Goal: Task Accomplishment & Management: Use online tool/utility

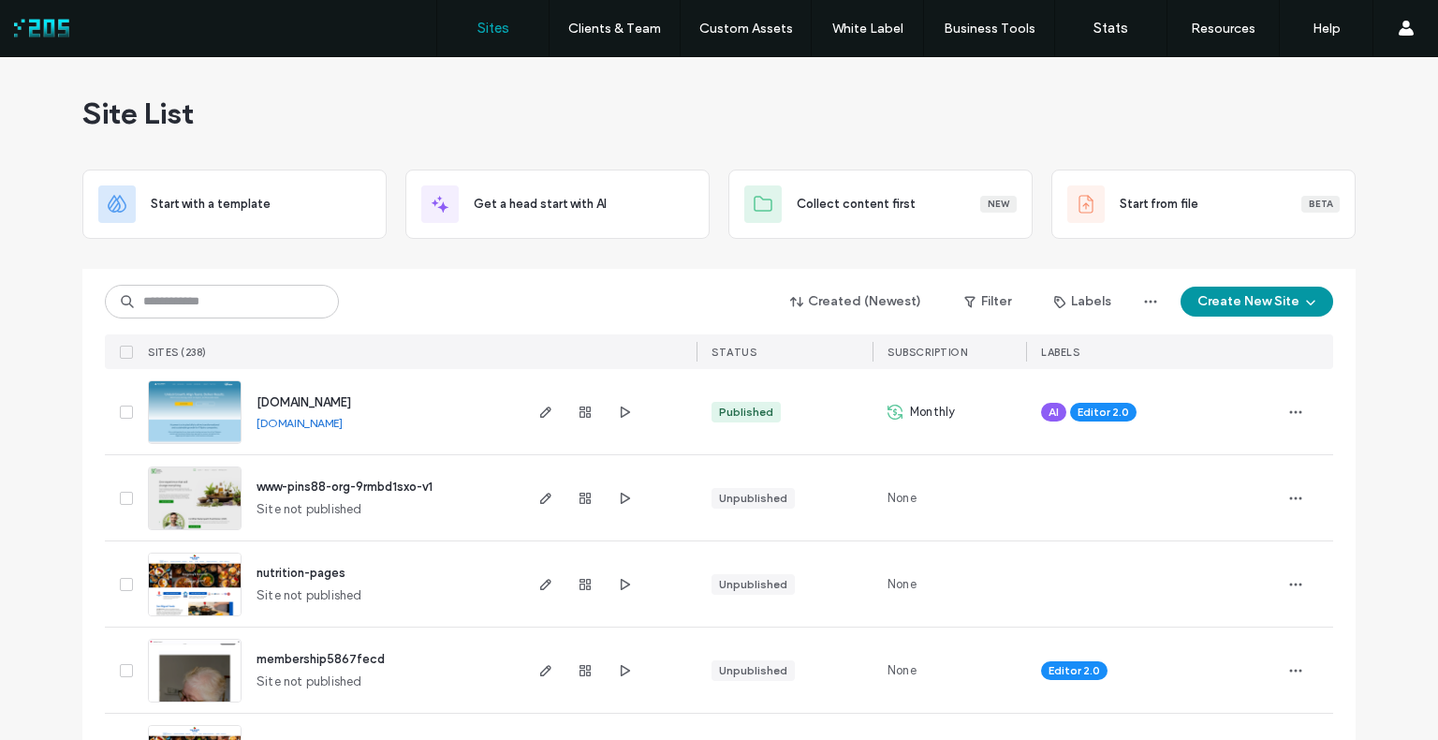
click at [1249, 306] on button "Create New Site" at bounding box center [1257, 302] width 153 height 30
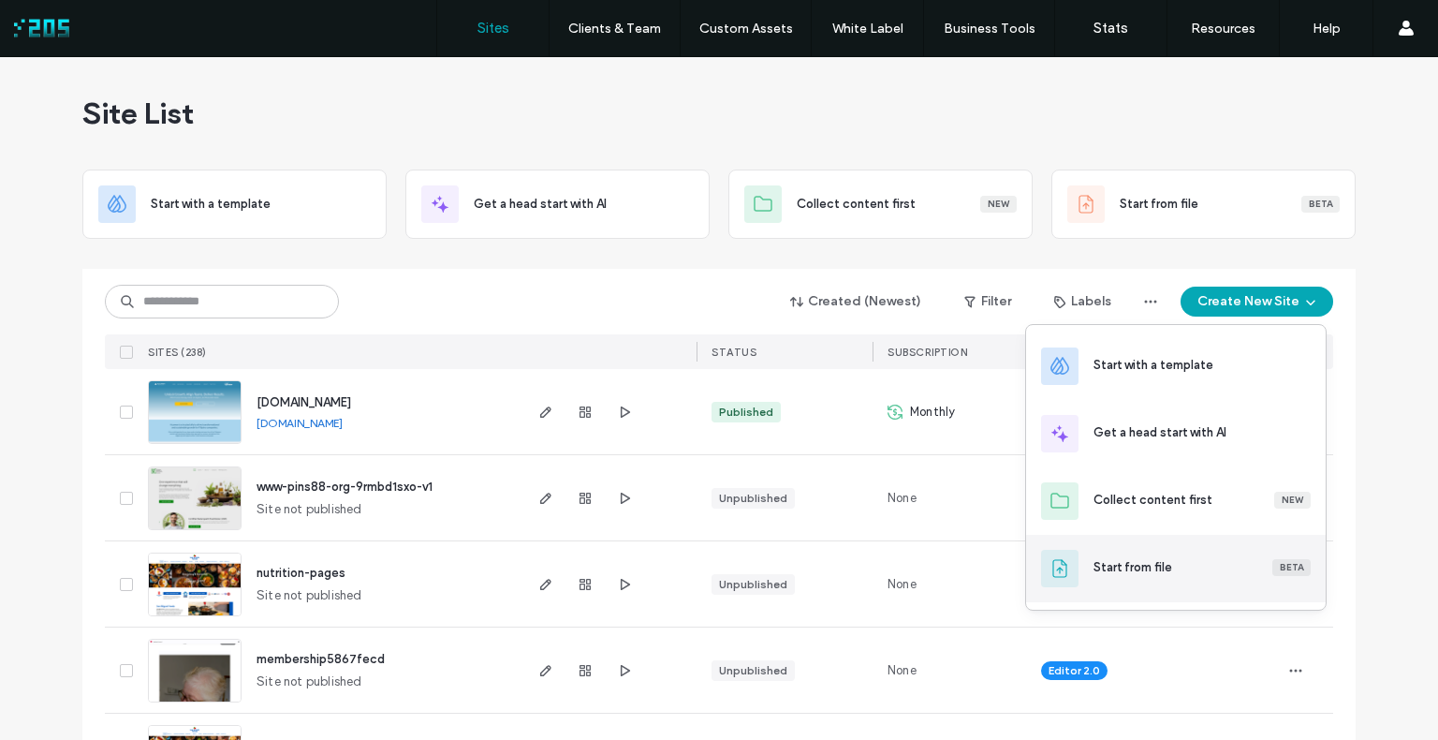
click at [1167, 558] on div "Start from file" at bounding box center [1133, 567] width 79 height 19
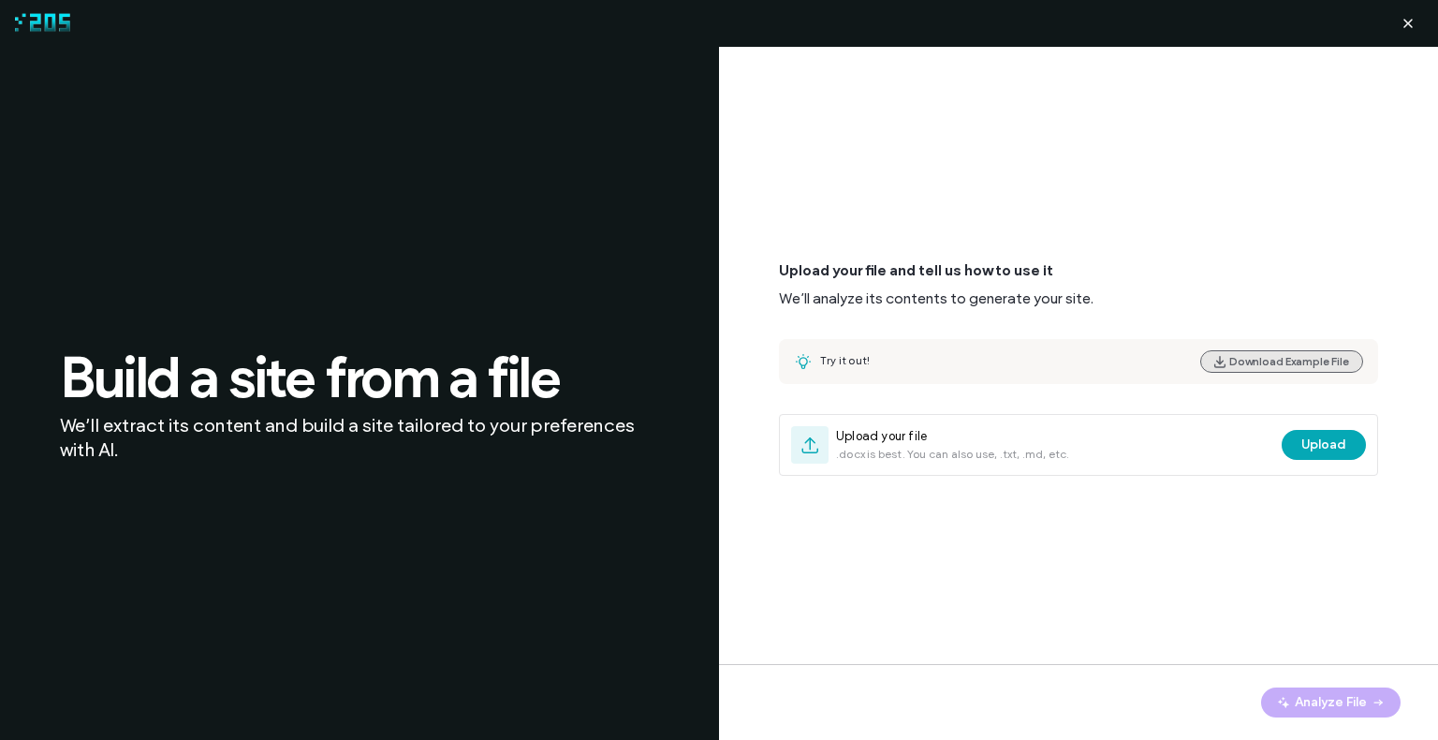
click at [1248, 363] on button "Download Example File" at bounding box center [1282, 361] width 163 height 22
click at [1398, 21] on span "button" at bounding box center [1408, 23] width 30 height 30
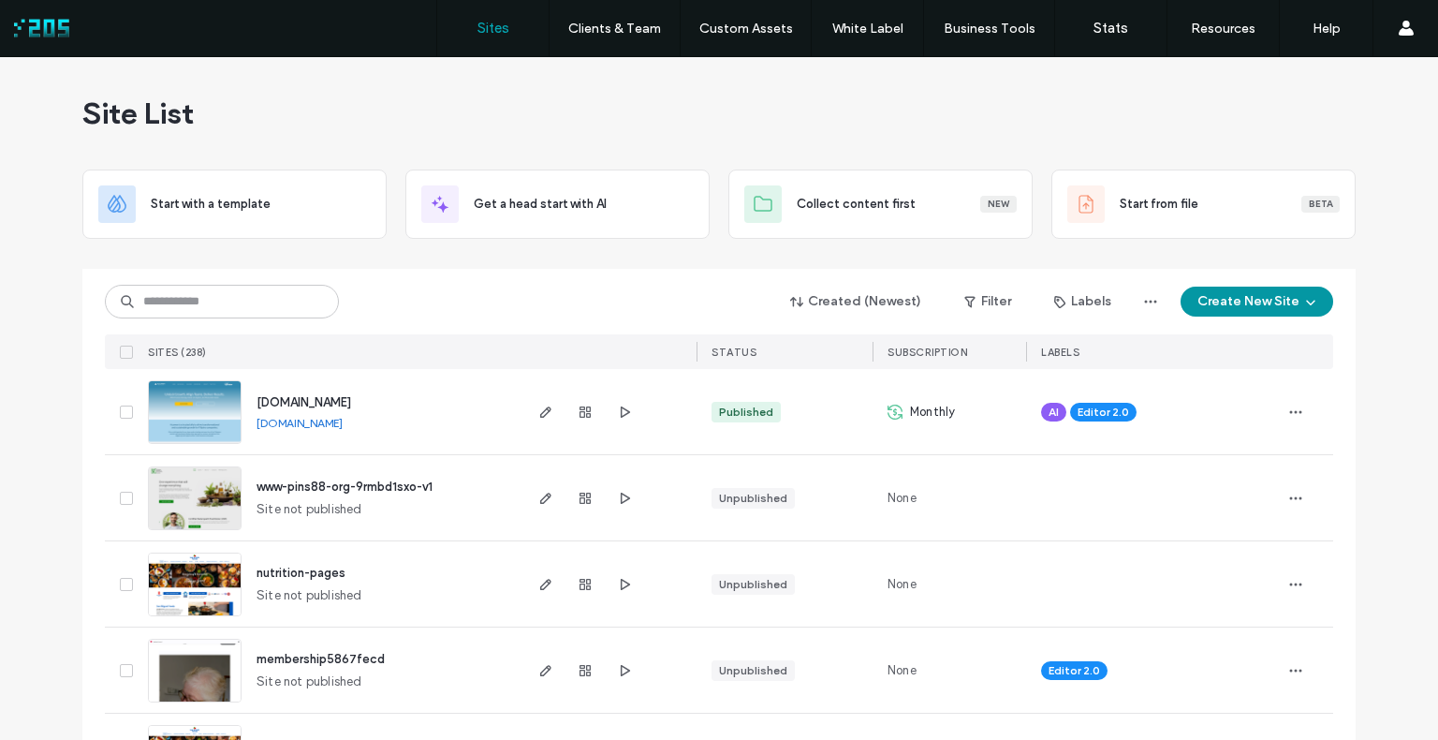
click at [1268, 303] on button "Create New Site" at bounding box center [1257, 302] width 153 height 30
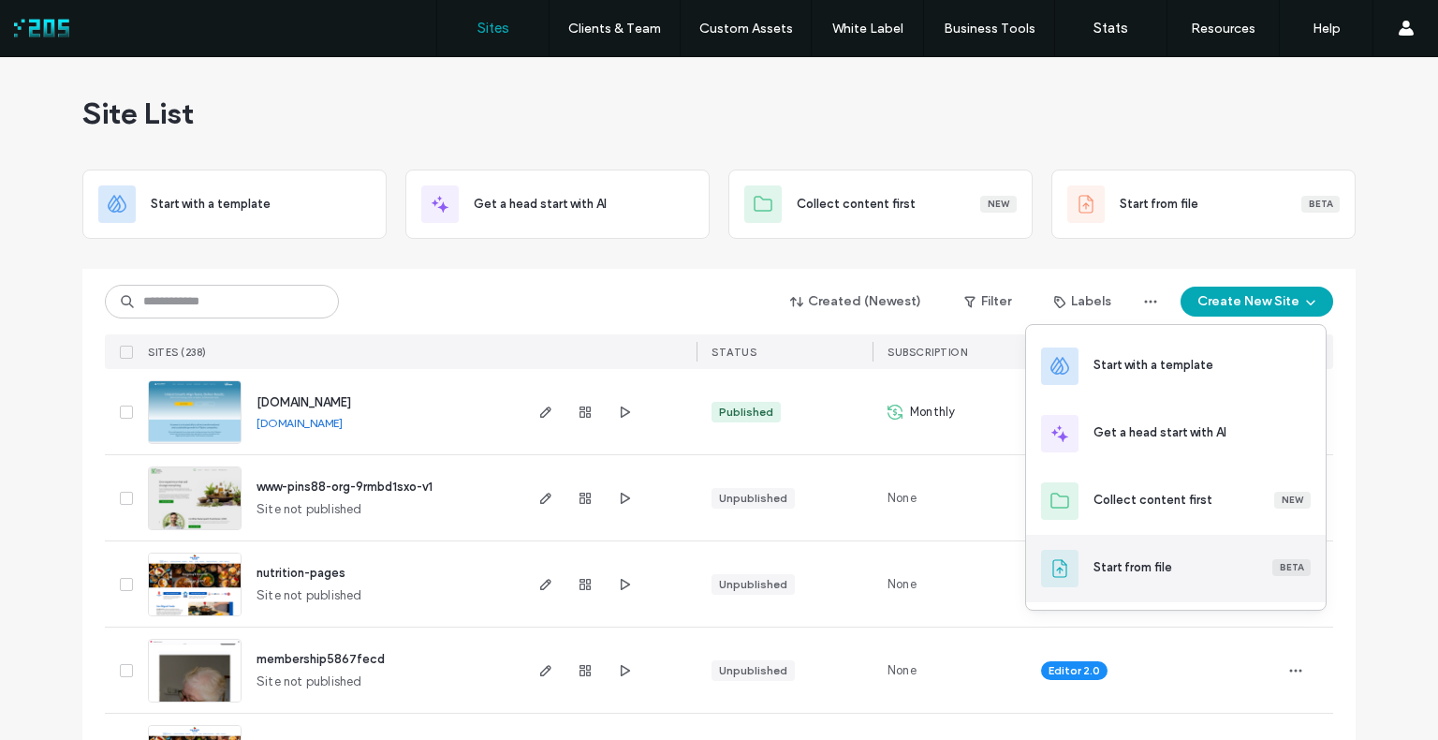
click at [1116, 575] on div "Start from file" at bounding box center [1133, 567] width 79 height 19
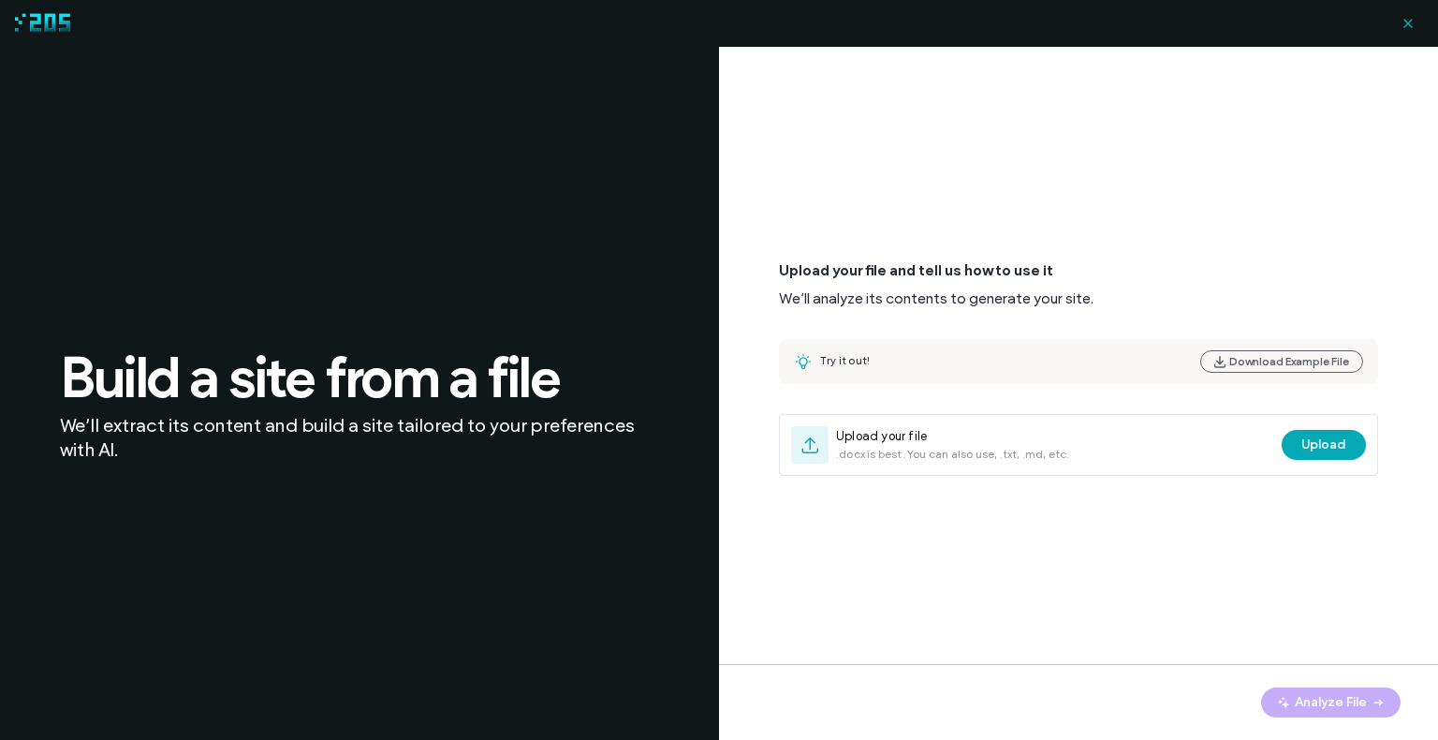
click at [1401, 22] on icon "button" at bounding box center [1408, 23] width 15 height 15
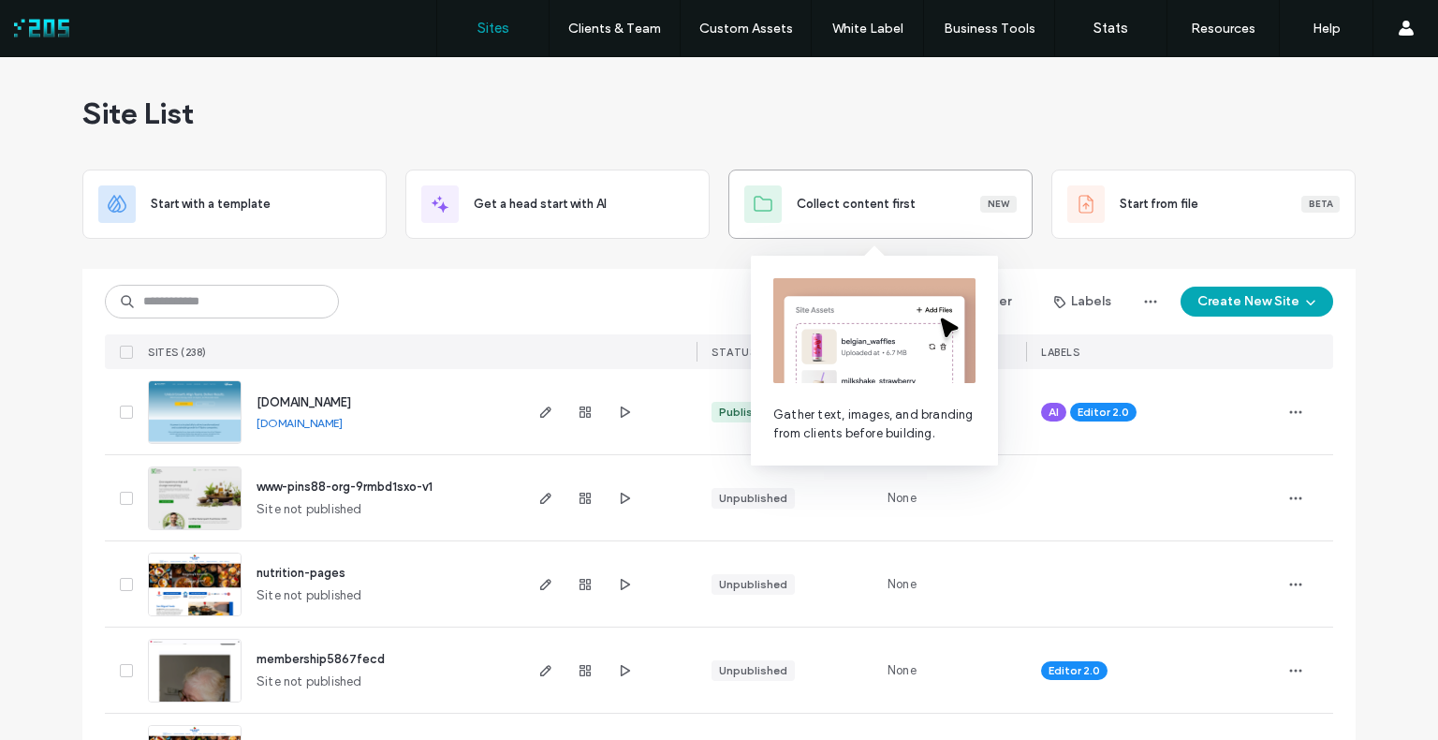
click at [904, 212] on div "Collect content first New" at bounding box center [907, 204] width 220 height 19
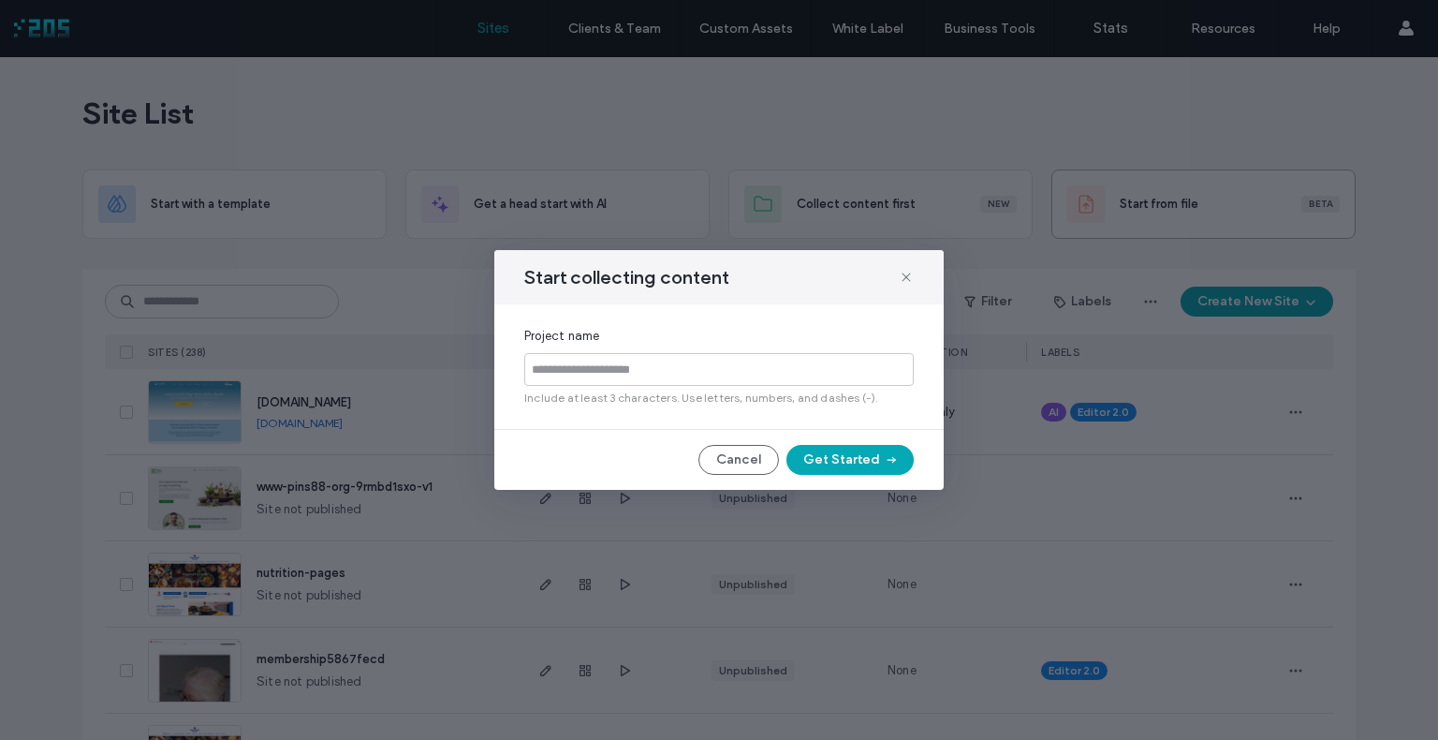
drag, startPoint x: 909, startPoint y: 278, endPoint x: 1197, endPoint y: 198, distance: 298.6
click at [910, 278] on icon at bounding box center [906, 277] width 15 height 15
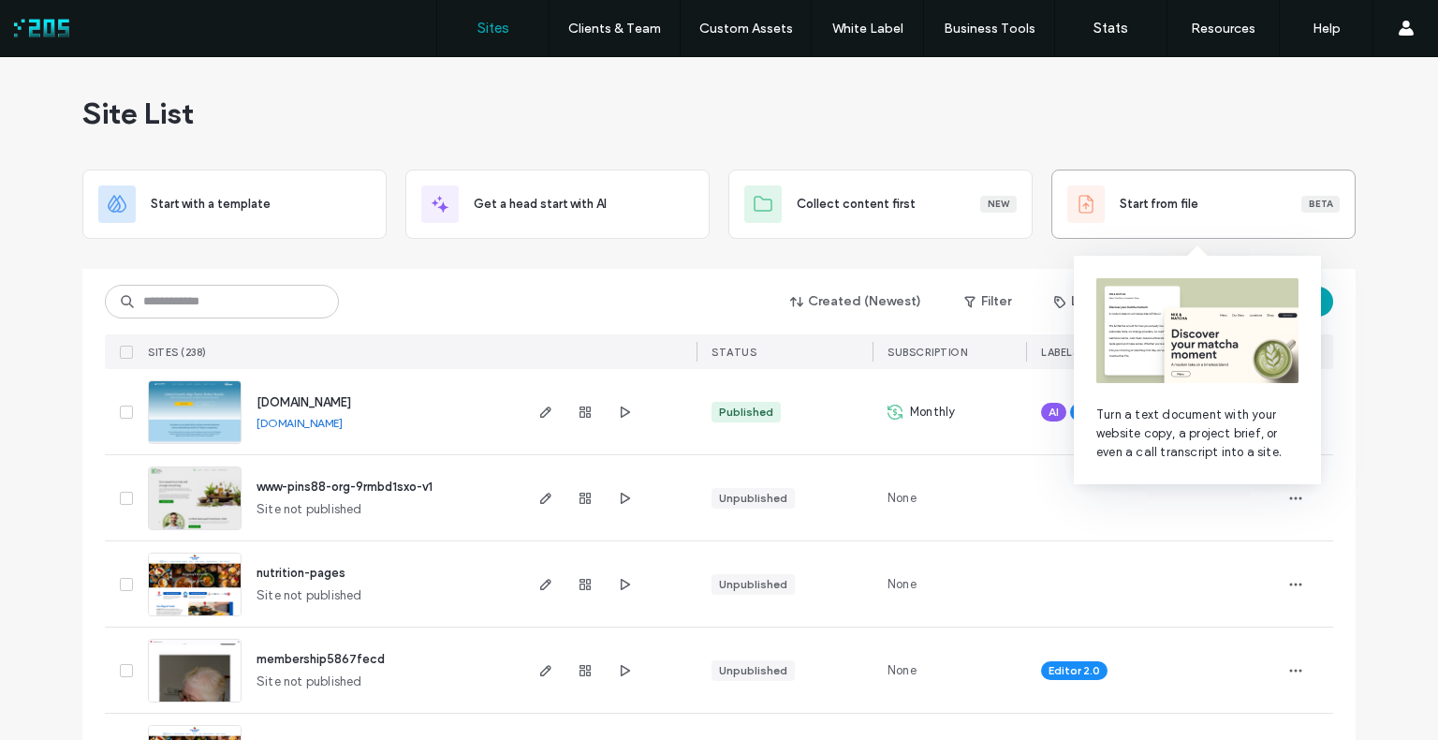
click at [1214, 185] on div "Start from file Beta" at bounding box center [1204, 203] width 273 height 37
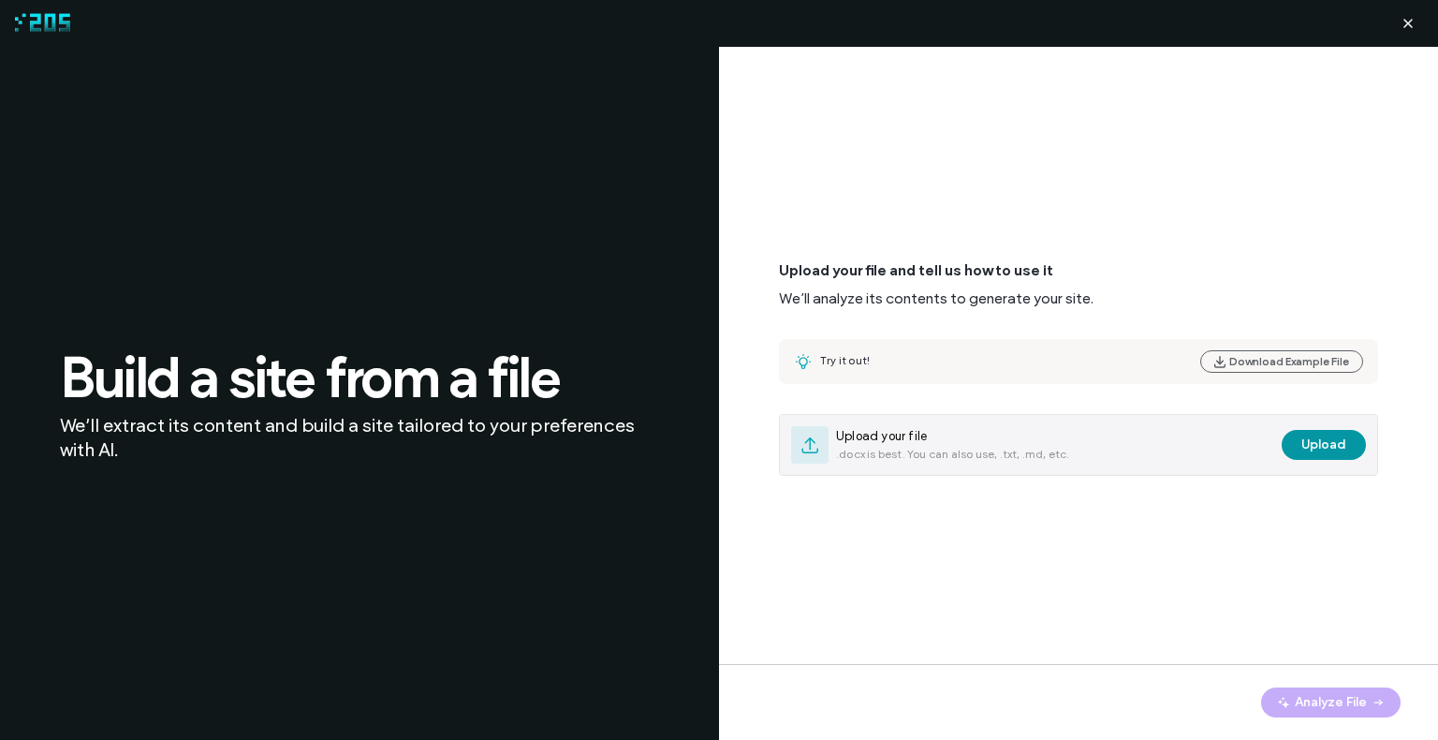
click at [1303, 450] on button "Upload" at bounding box center [1324, 445] width 84 height 30
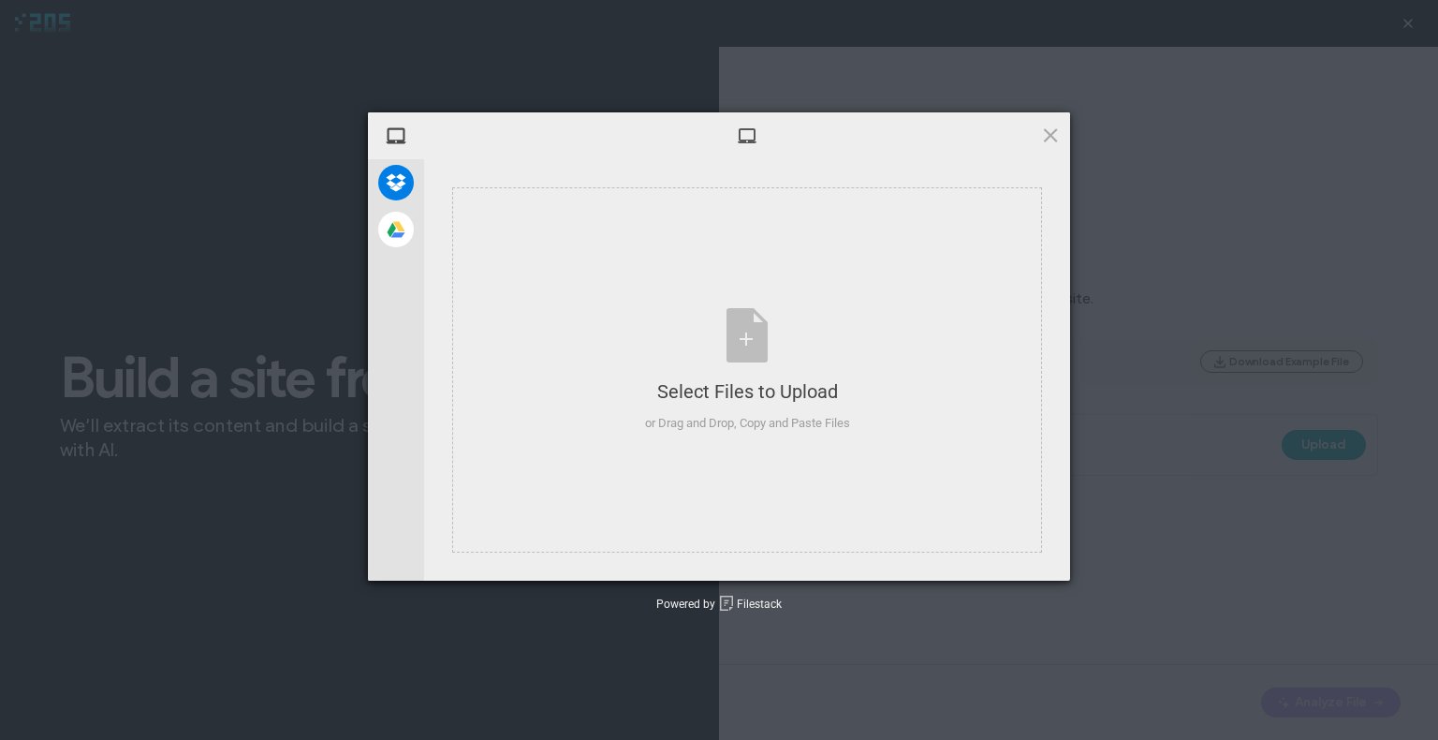
click at [1051, 140] on span at bounding box center [1050, 135] width 21 height 21
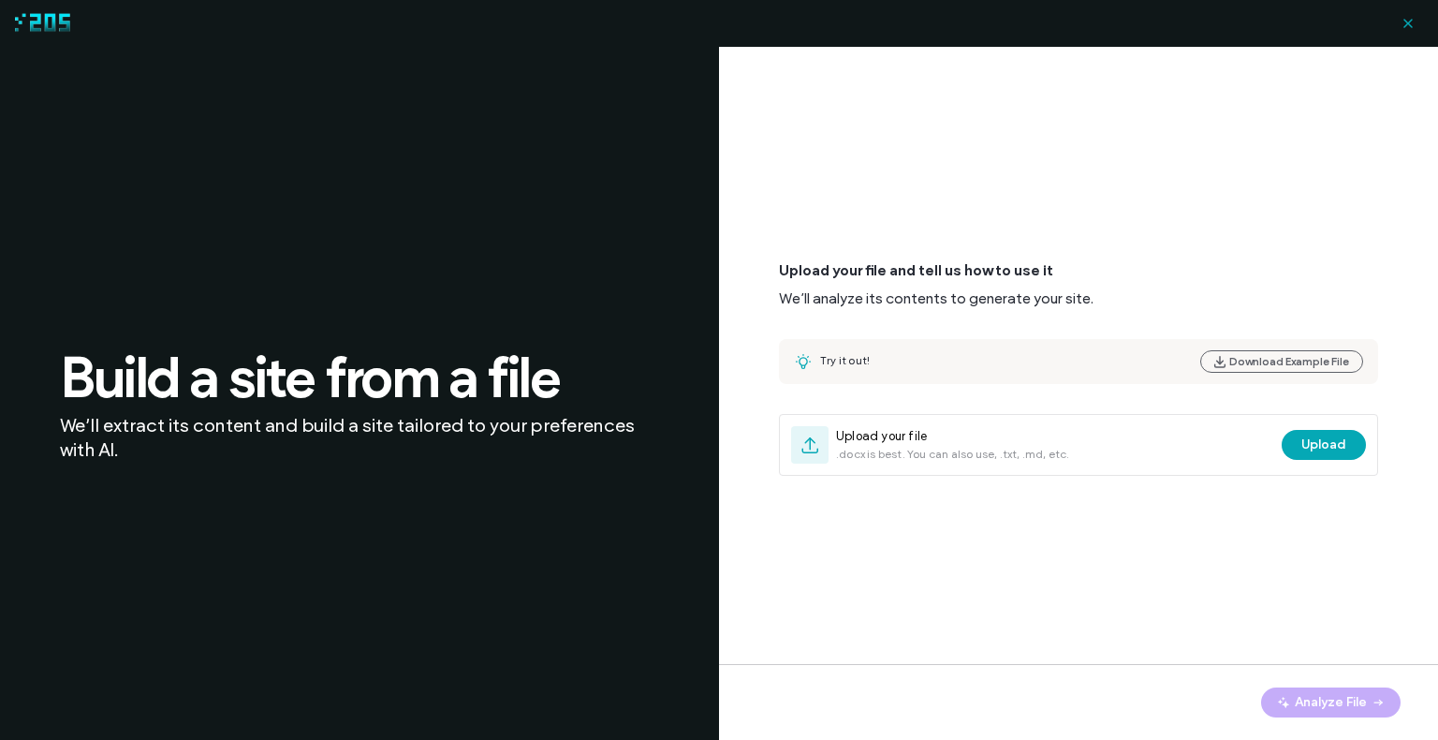
click at [1407, 22] on icon "button" at bounding box center [1408, 23] width 15 height 15
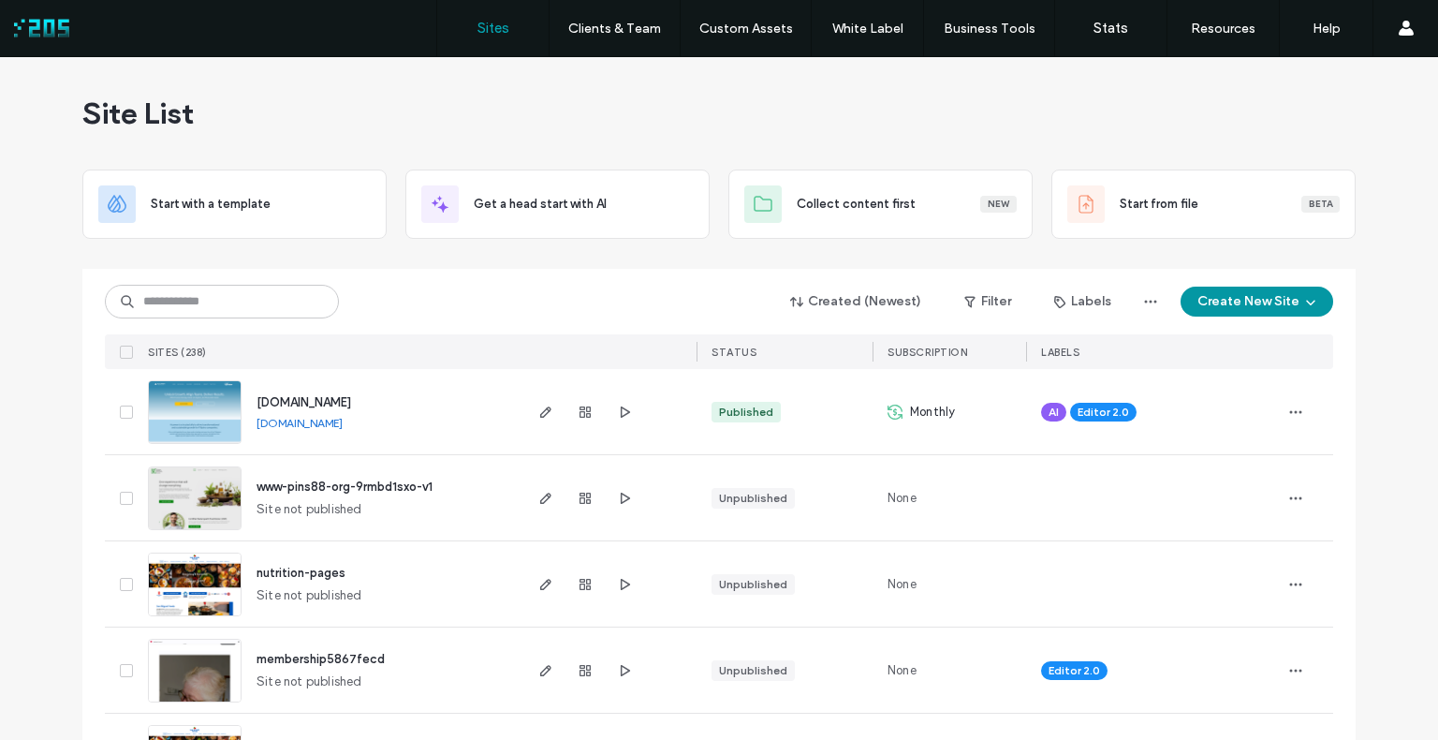
click at [1247, 296] on button "Create New Site" at bounding box center [1257, 302] width 153 height 30
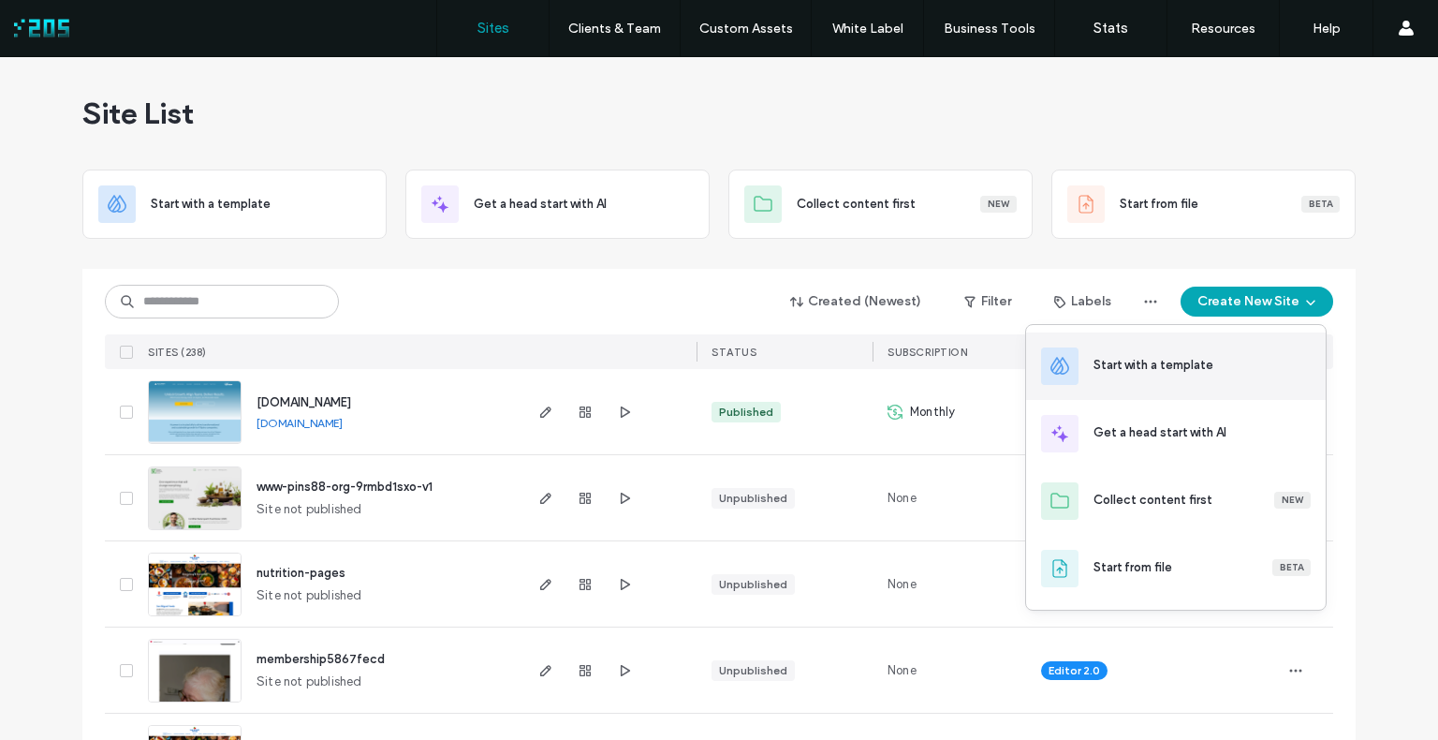
click at [1207, 380] on div "Start with a template" at bounding box center [1176, 365] width 300 height 67
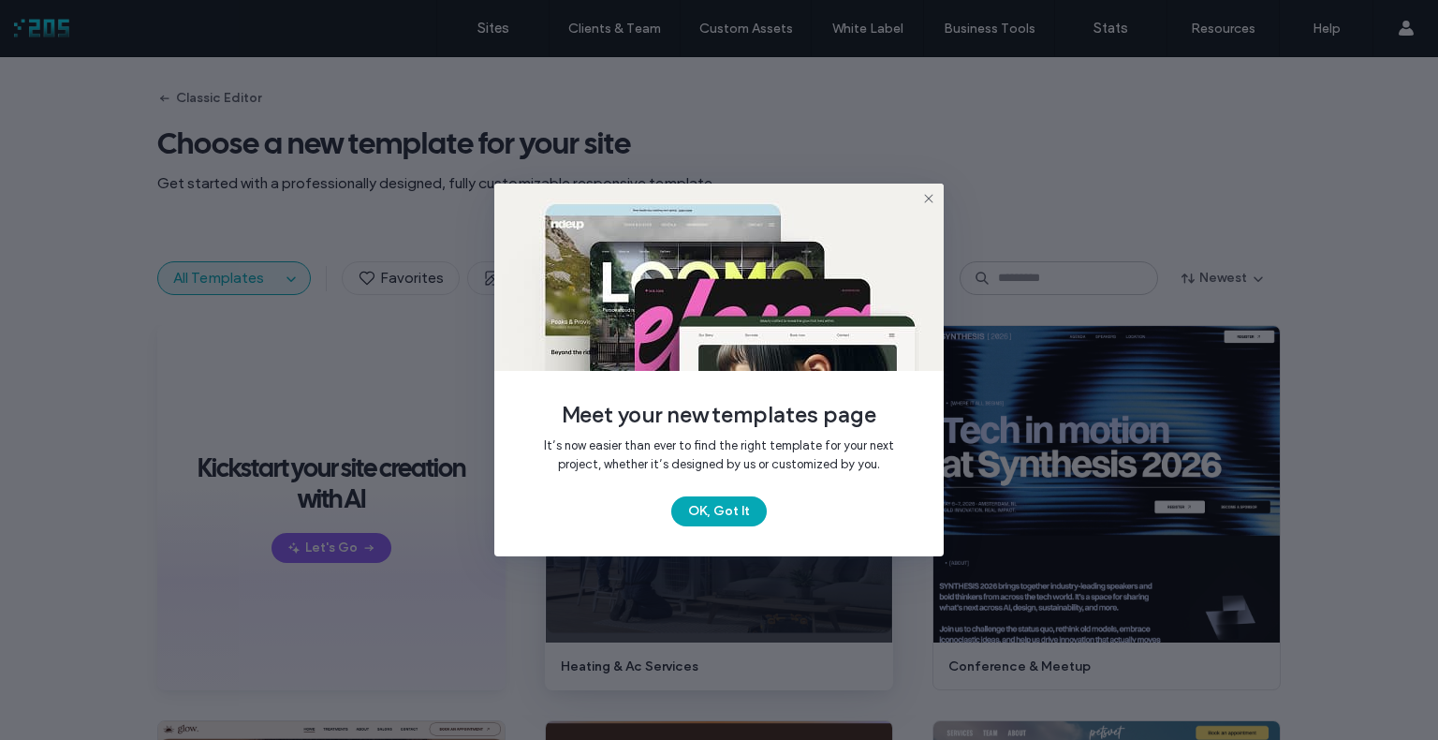
click at [720, 517] on button "OK, Got It" at bounding box center [719, 511] width 96 height 30
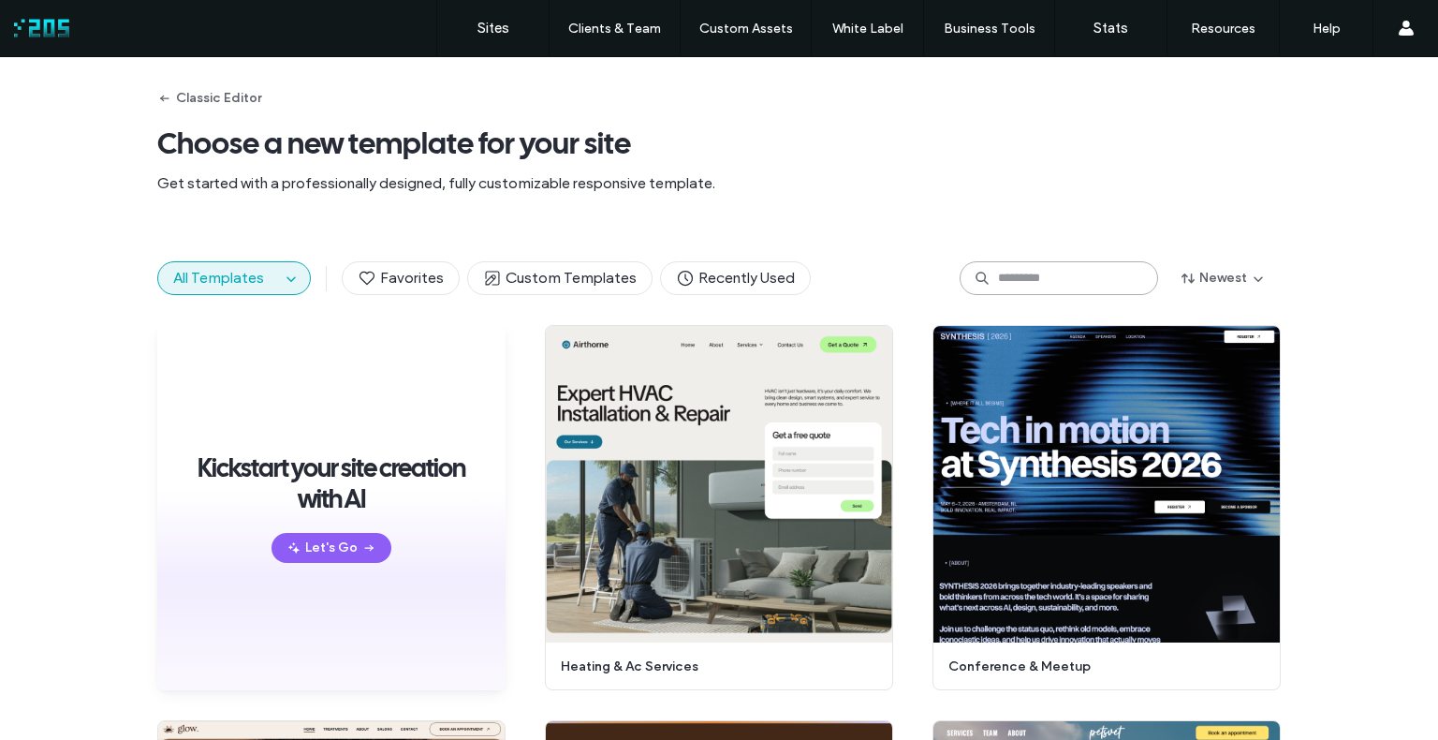
click at [1004, 273] on input at bounding box center [1059, 278] width 199 height 34
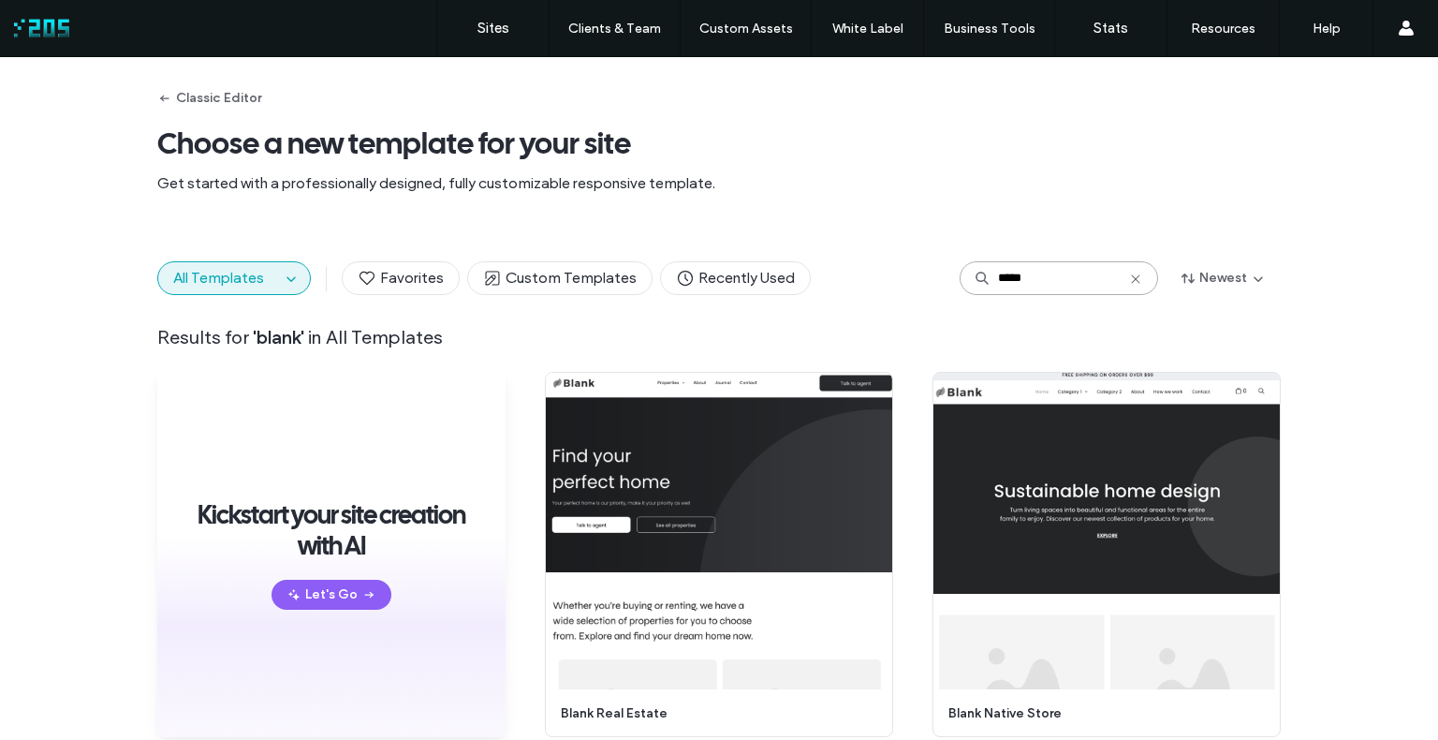
click at [1038, 273] on input "*****" at bounding box center [1059, 278] width 199 height 34
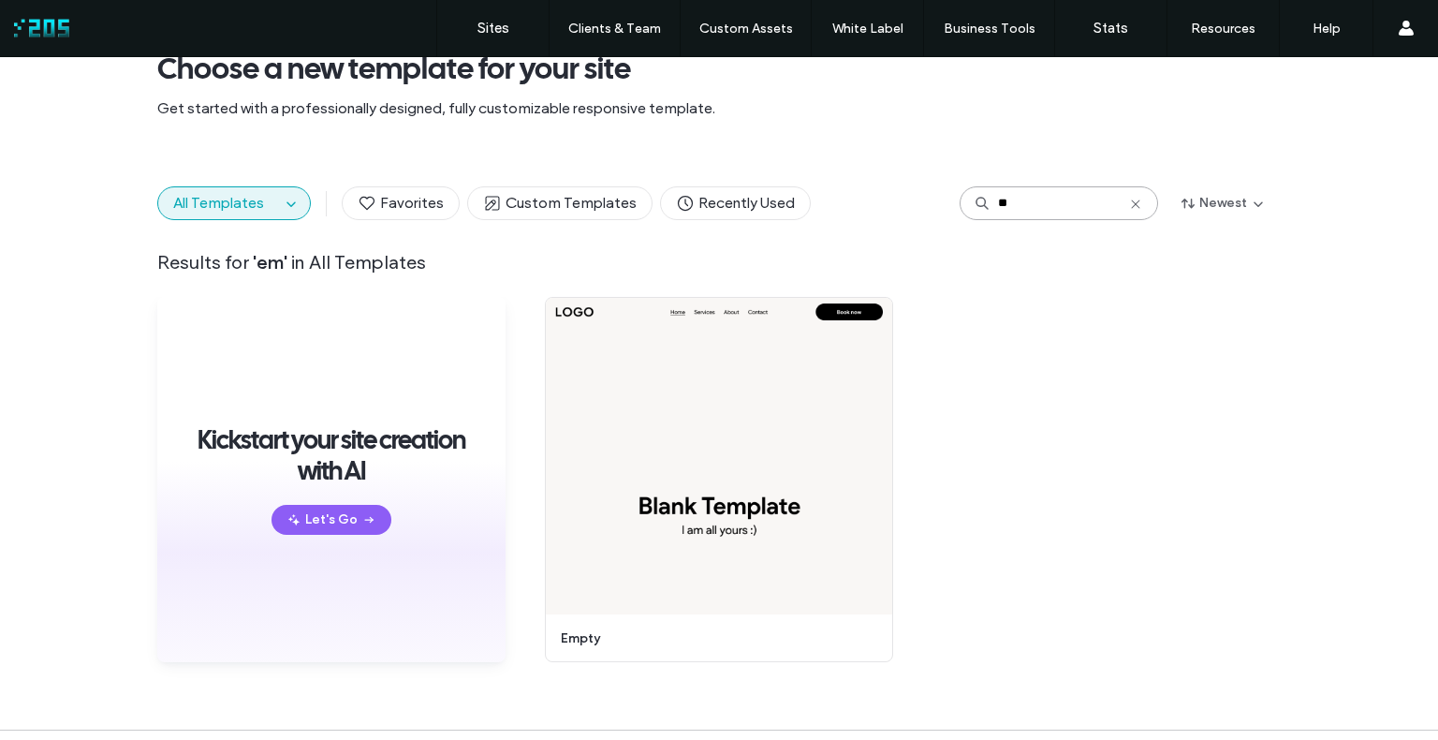
scroll to position [88, 0]
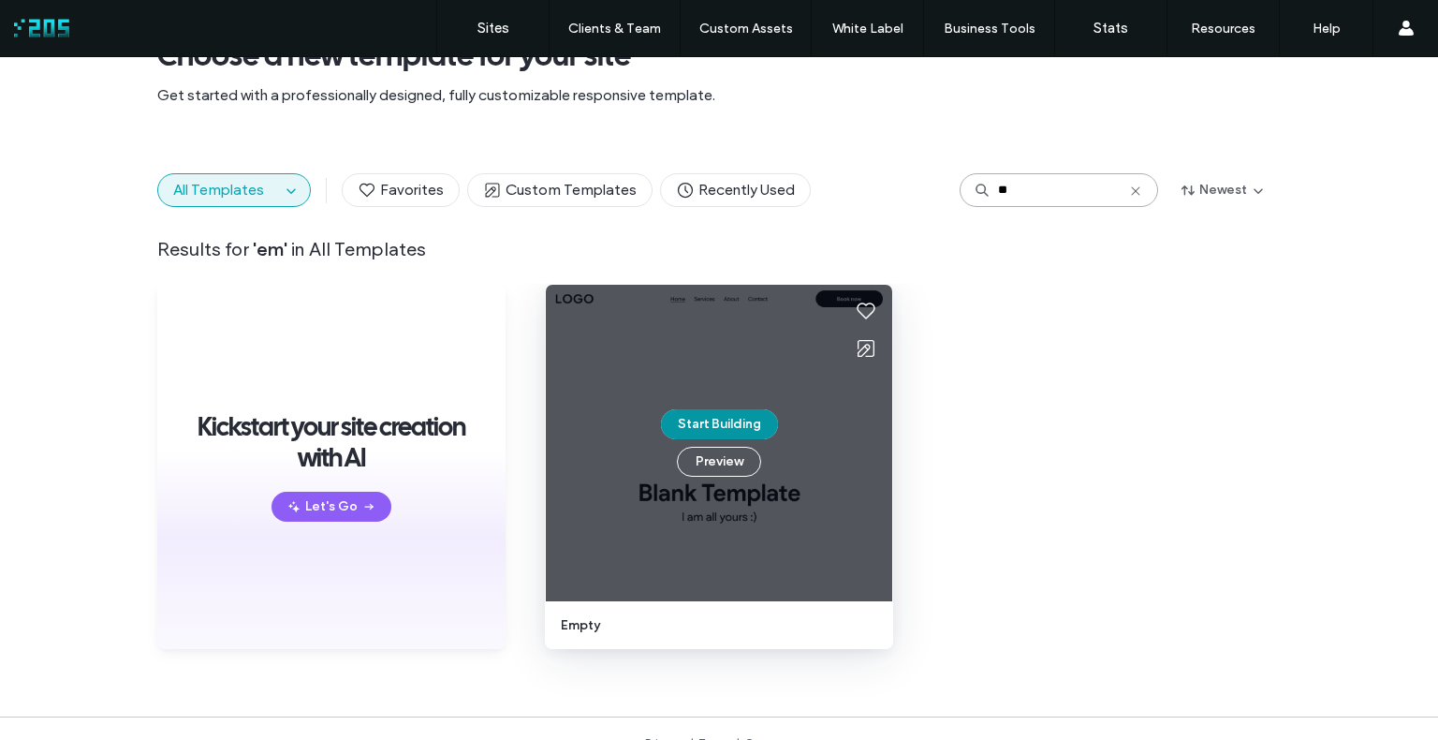
type input "**"
click at [745, 423] on button "Start Building" at bounding box center [719, 424] width 117 height 30
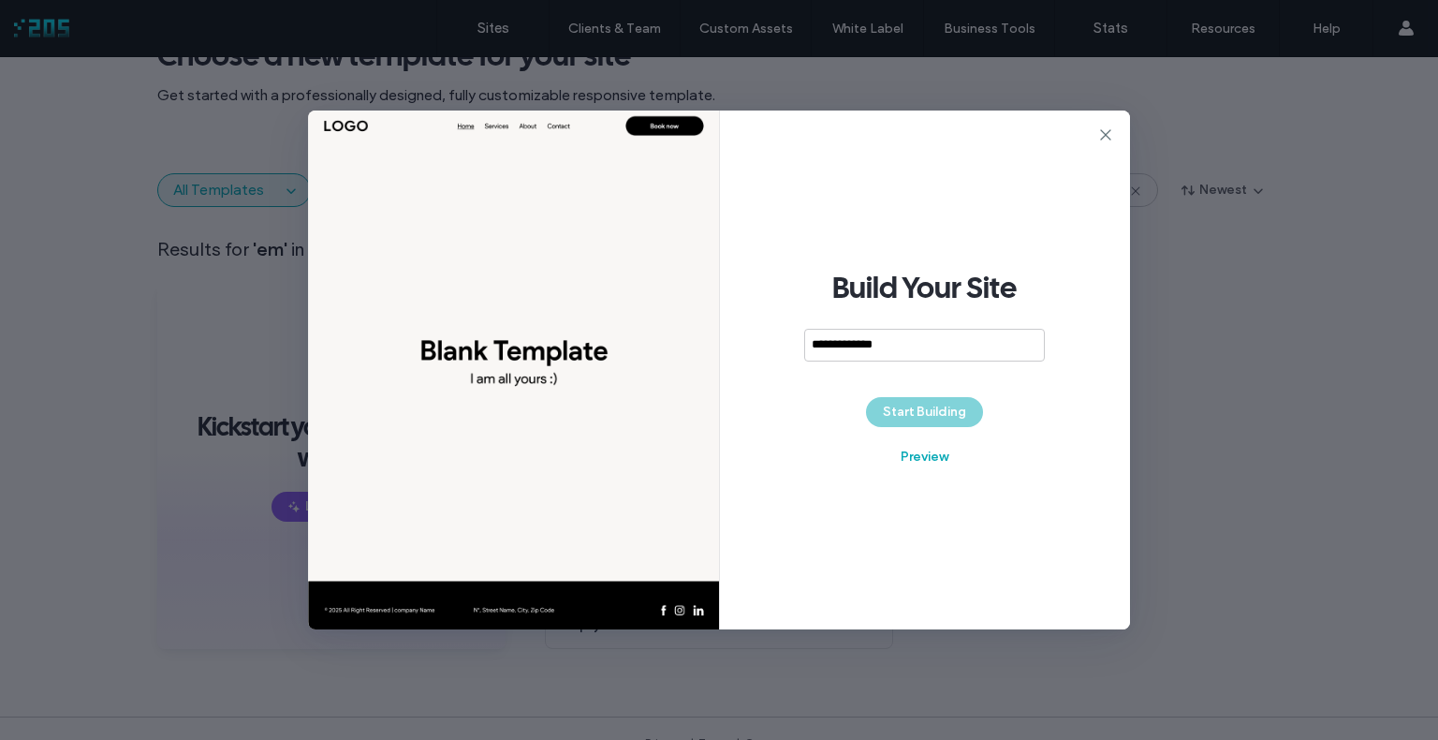
drag, startPoint x: 899, startPoint y: 346, endPoint x: 869, endPoint y: 348, distance: 30.1
click at [866, 347] on input "**********" at bounding box center [924, 345] width 241 height 33
type input "*********"
click at [935, 412] on button "Start Building" at bounding box center [924, 412] width 117 height 30
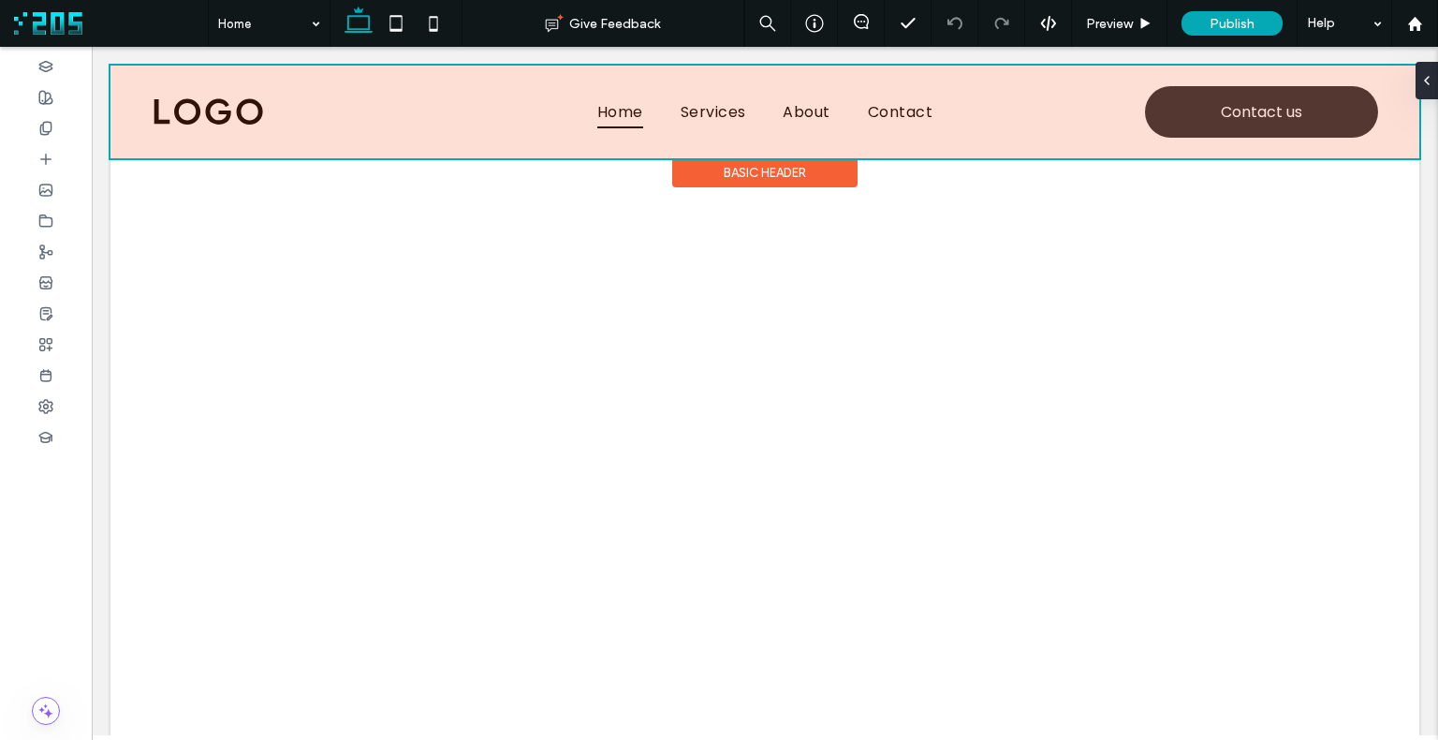
click at [214, 111] on div at bounding box center [765, 112] width 1309 height 93
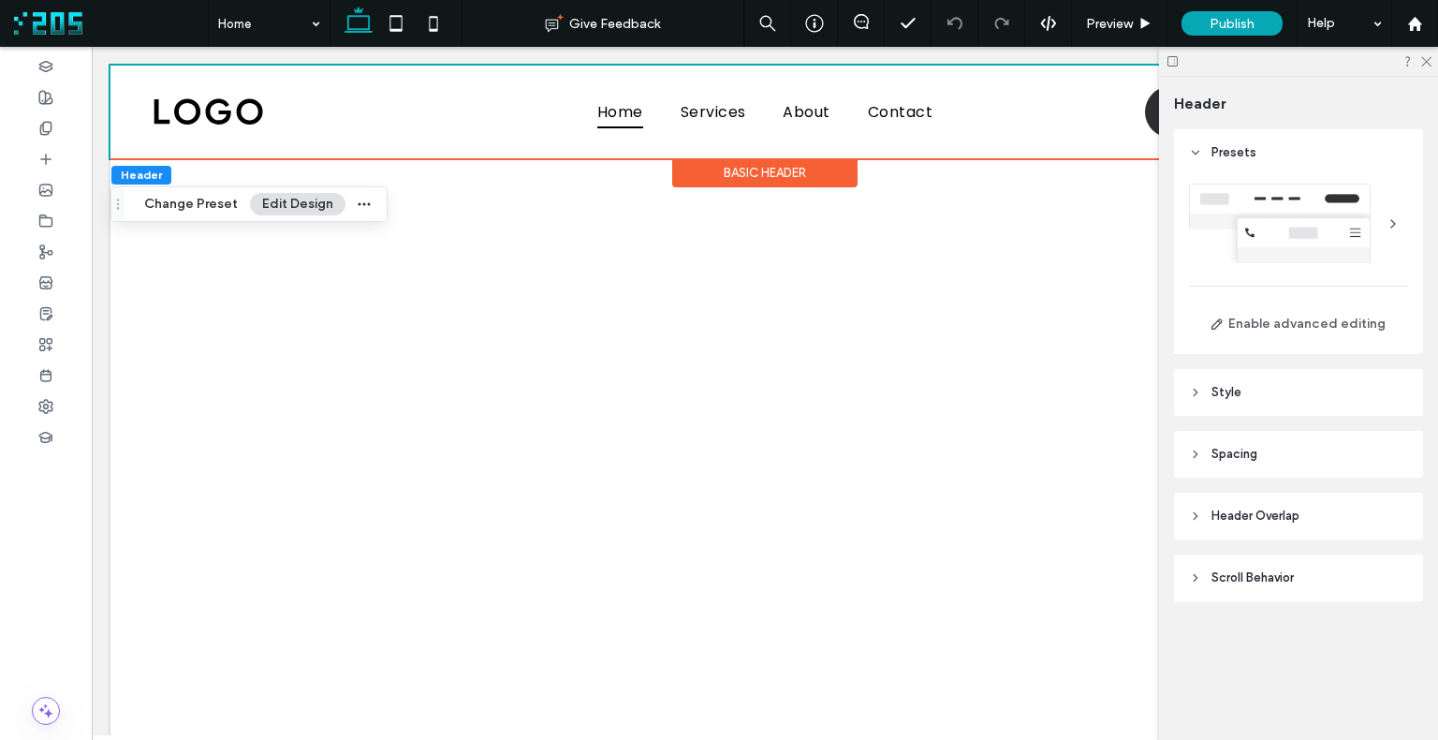
click at [1392, 226] on div at bounding box center [1393, 224] width 30 height 30
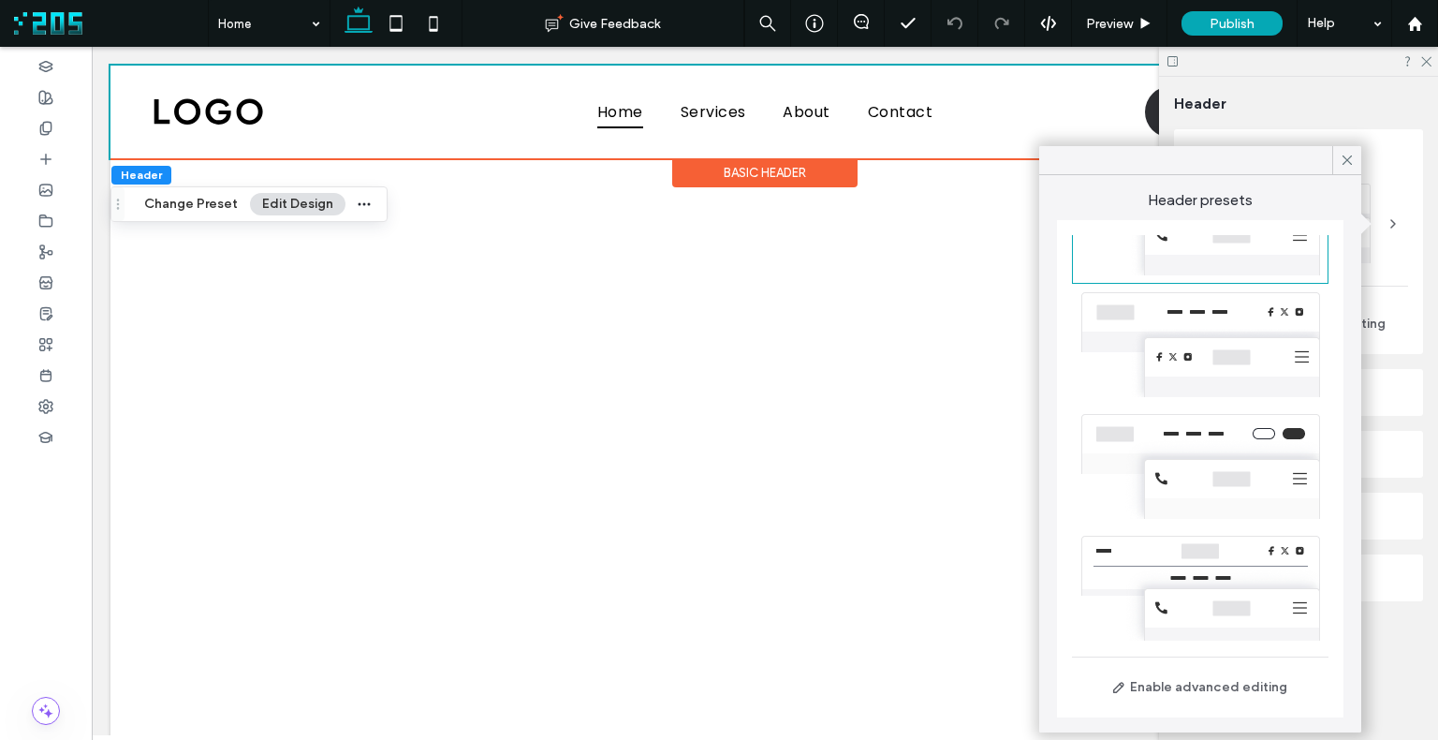
scroll to position [428, 0]
click at [1216, 547] on div at bounding box center [1200, 588] width 257 height 122
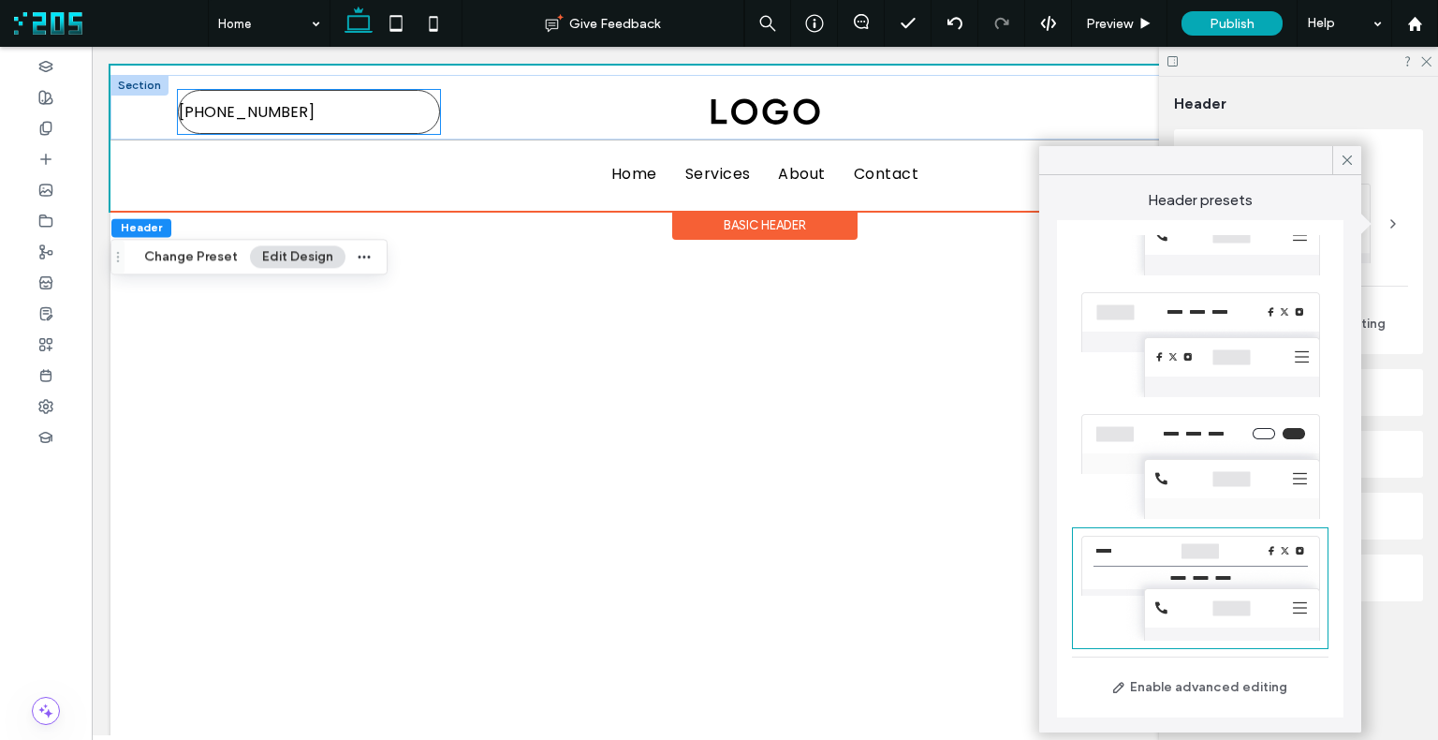
click at [225, 111] on span "555-555-555" at bounding box center [247, 112] width 136 height 42
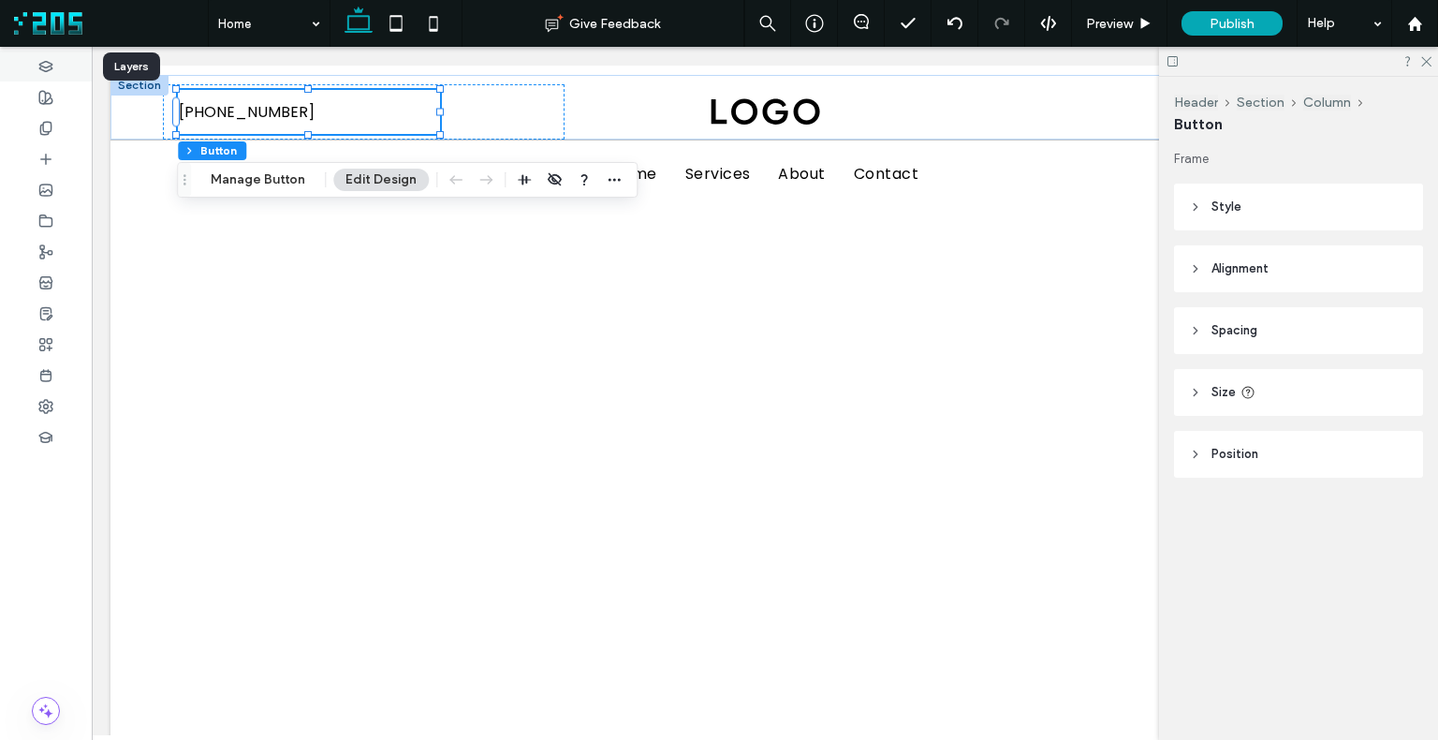
click at [51, 70] on icon at bounding box center [45, 66] width 15 height 15
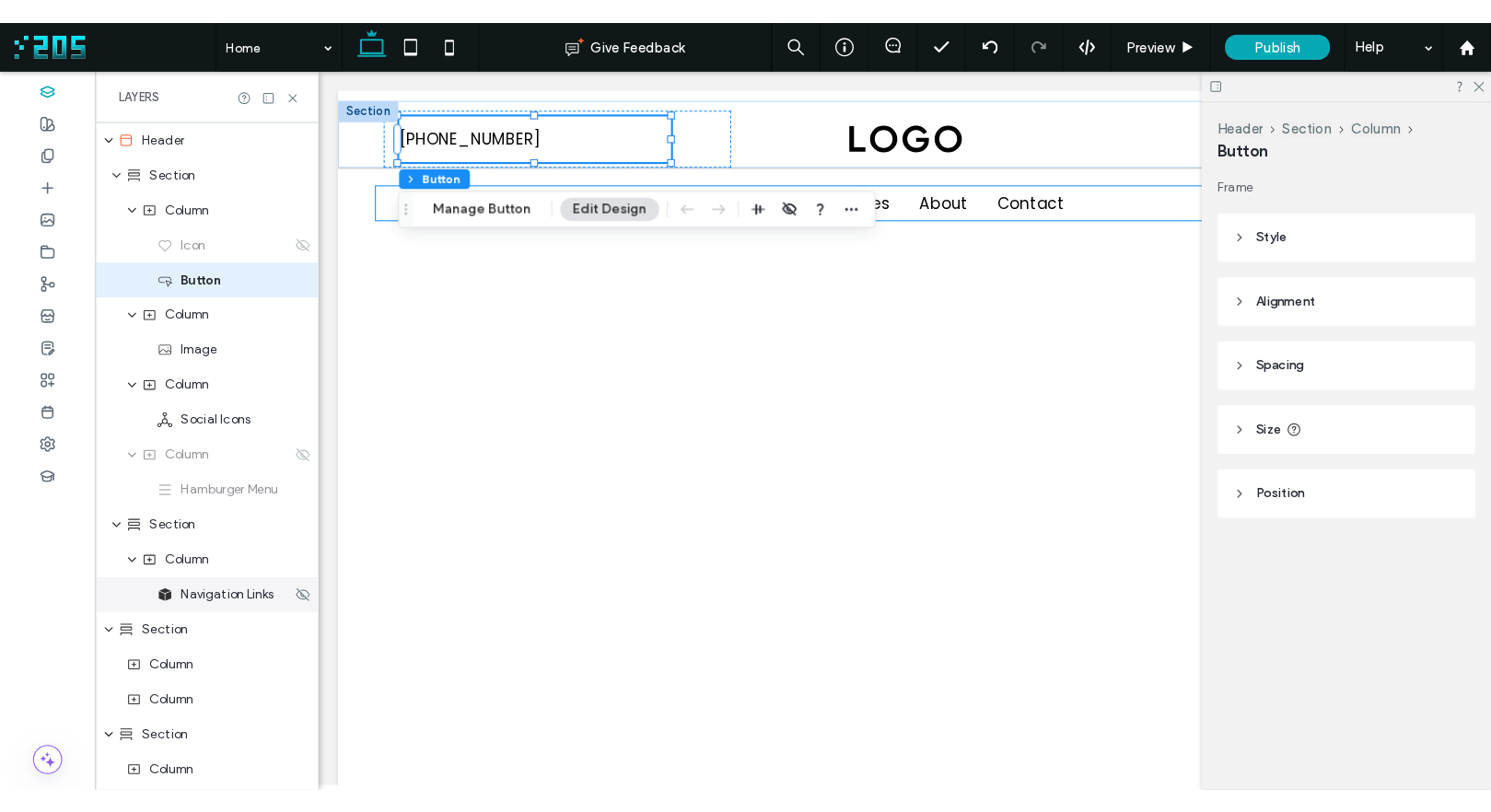
scroll to position [370, 0]
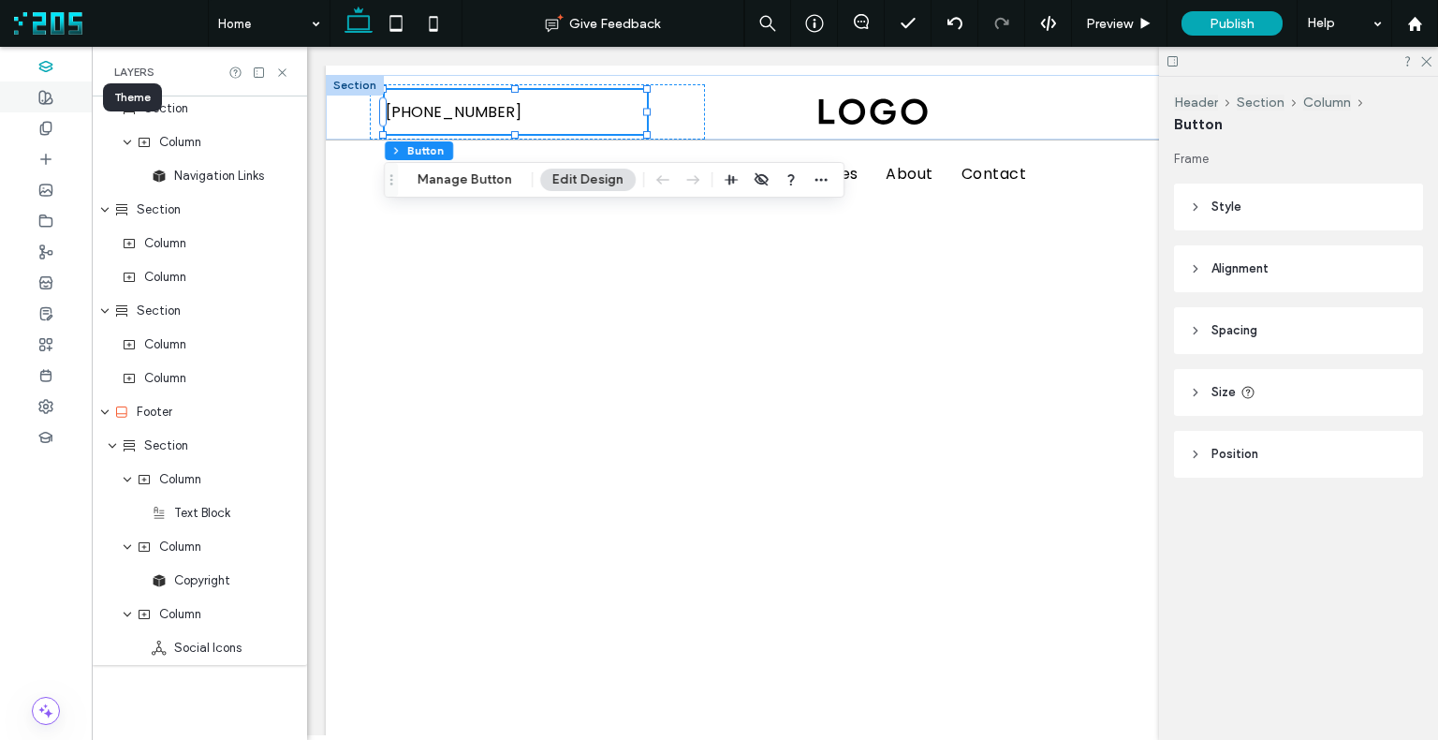
click at [49, 102] on icon at bounding box center [45, 97] width 15 height 15
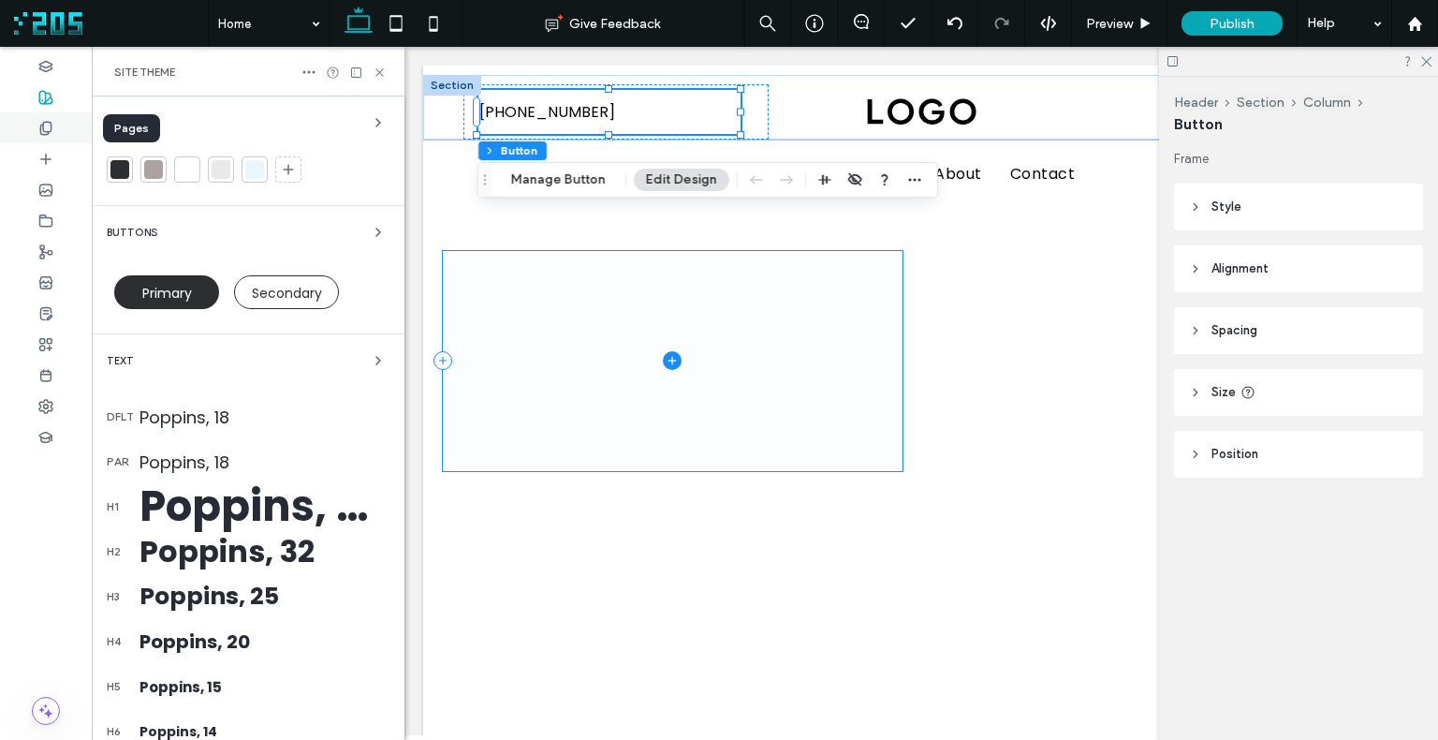
click at [45, 127] on icon at bounding box center [45, 128] width 15 height 15
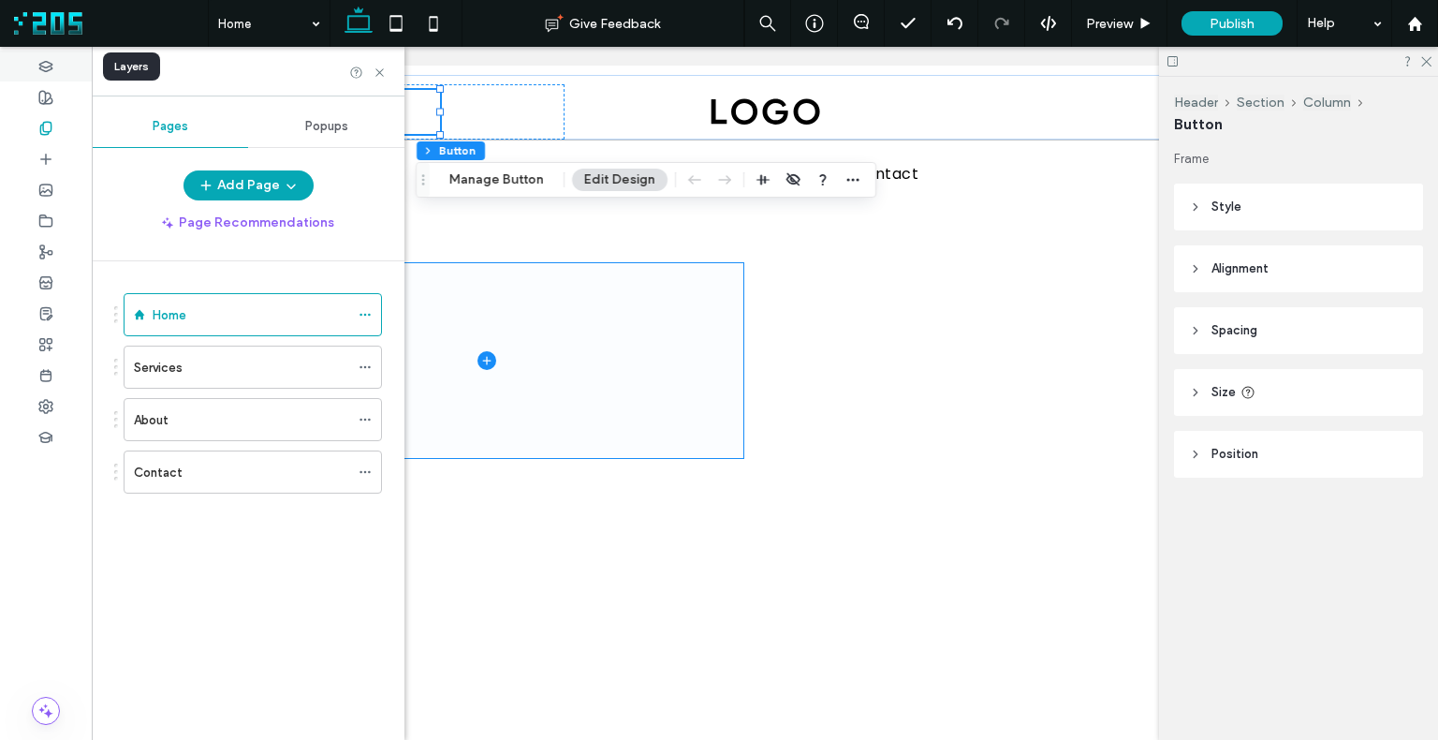
click at [51, 61] on icon at bounding box center [45, 66] width 15 height 15
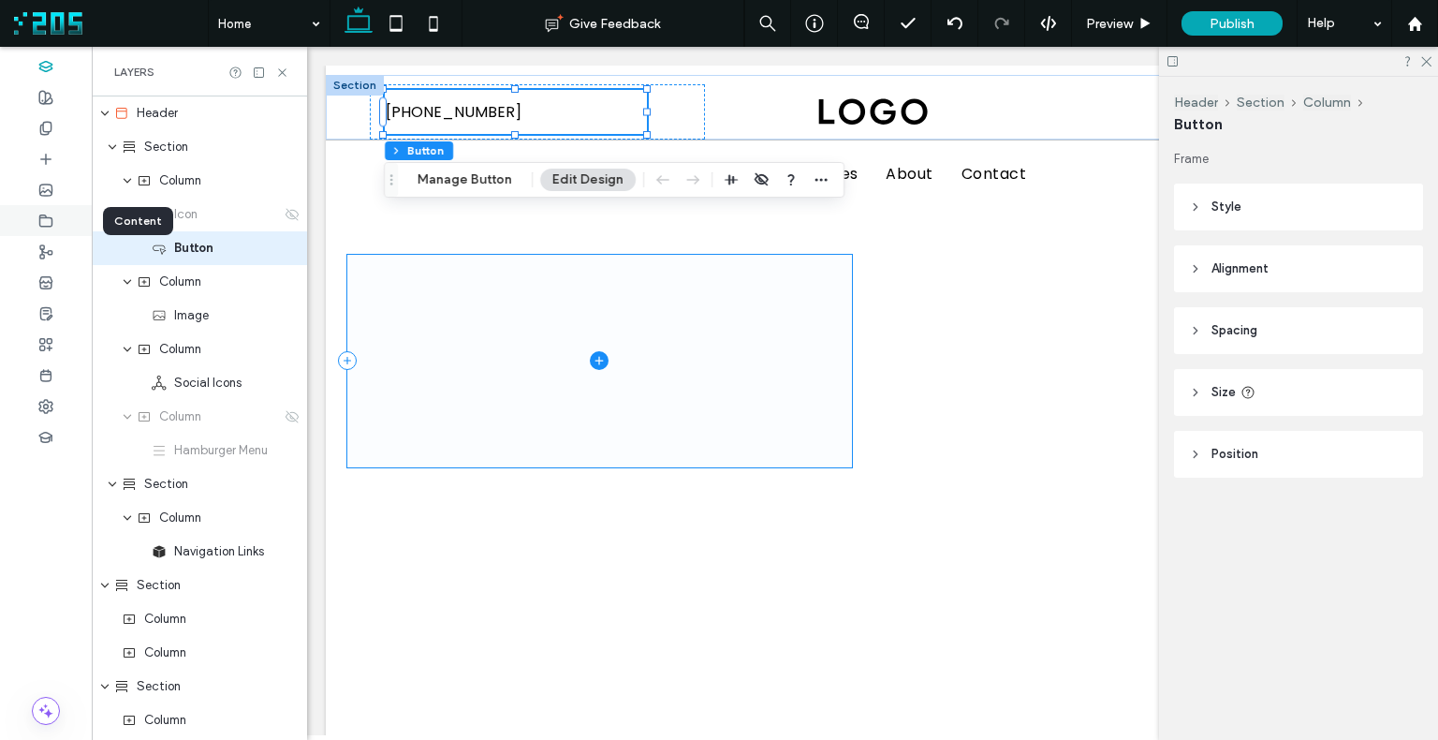
click at [38, 217] on icon at bounding box center [45, 221] width 15 height 15
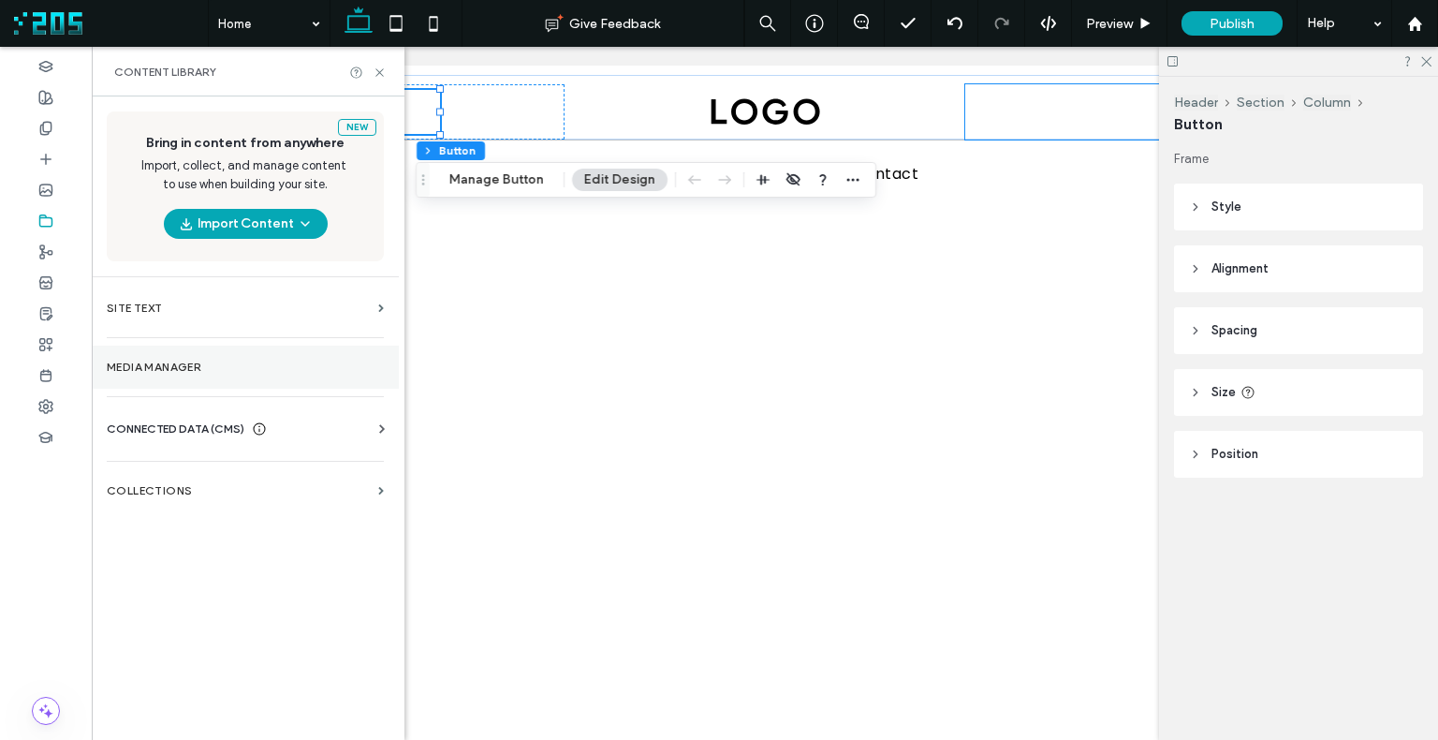
click at [238, 372] on label "Media Manager" at bounding box center [245, 367] width 277 height 13
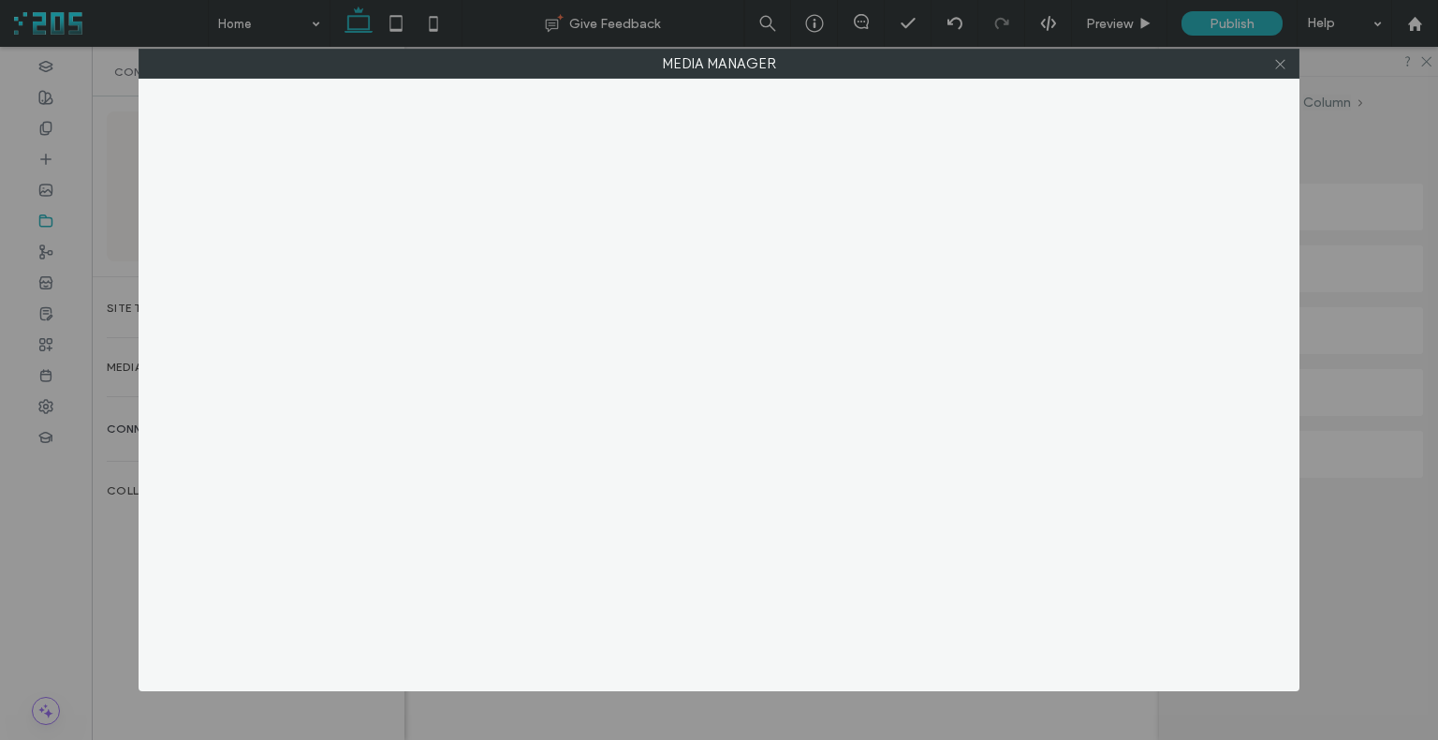
click at [1280, 67] on icon at bounding box center [1281, 64] width 14 height 14
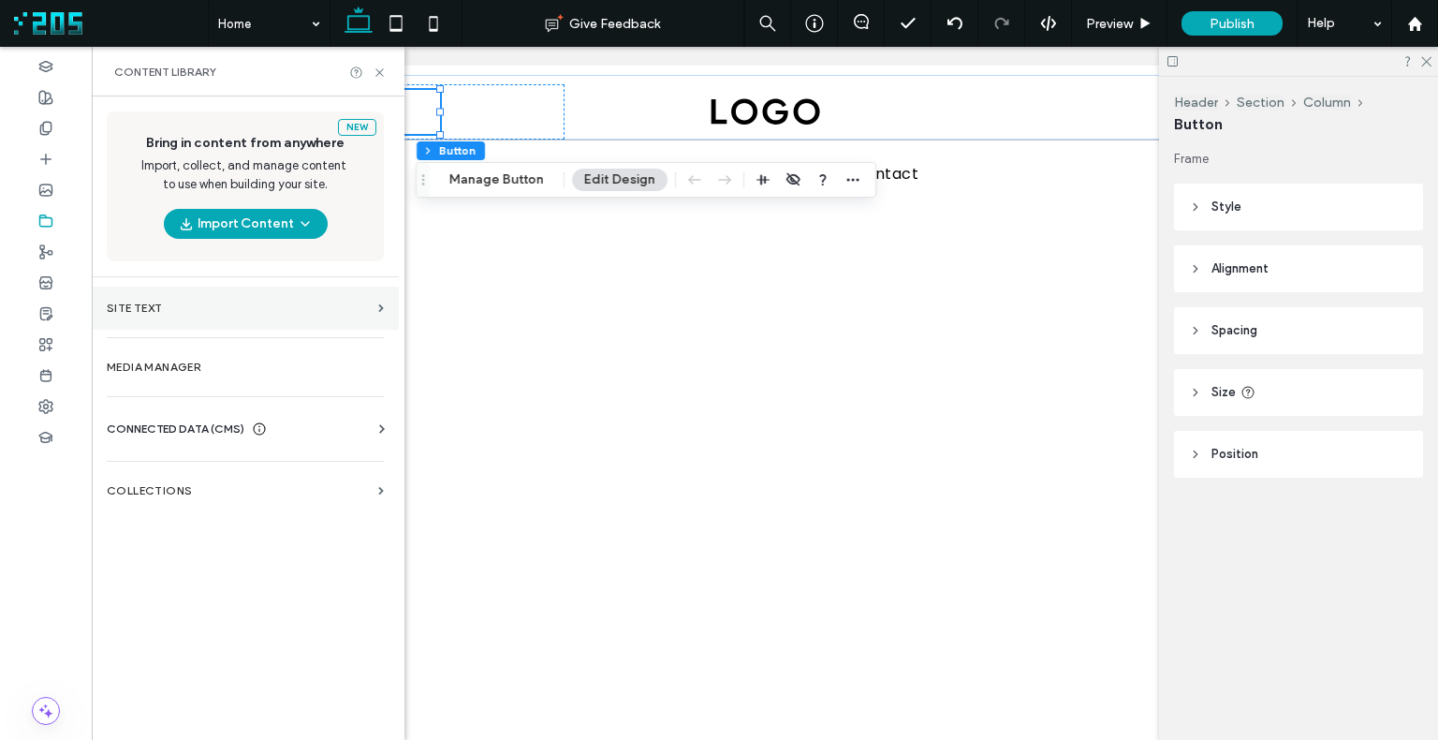
click at [130, 317] on section "Site Text" at bounding box center [245, 308] width 307 height 43
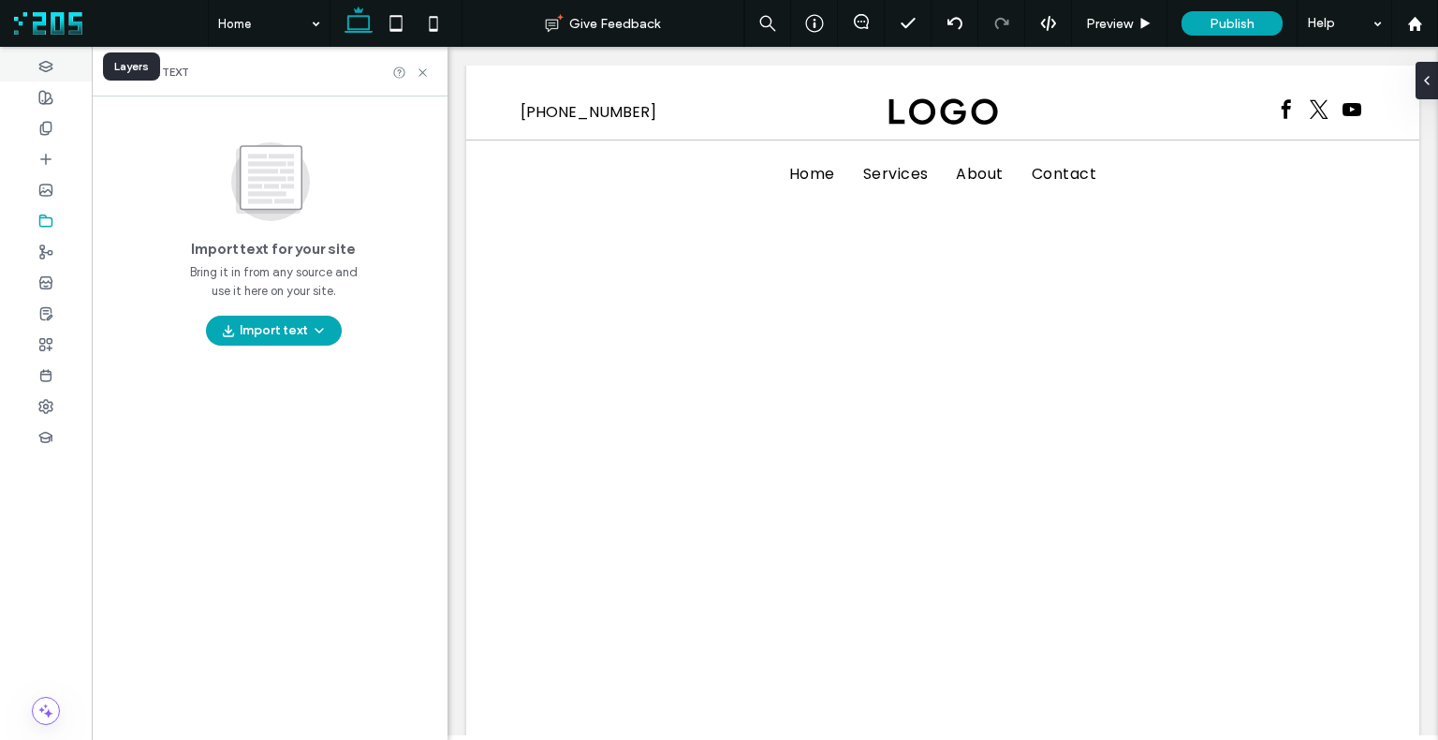
click at [51, 74] on div at bounding box center [46, 66] width 92 height 31
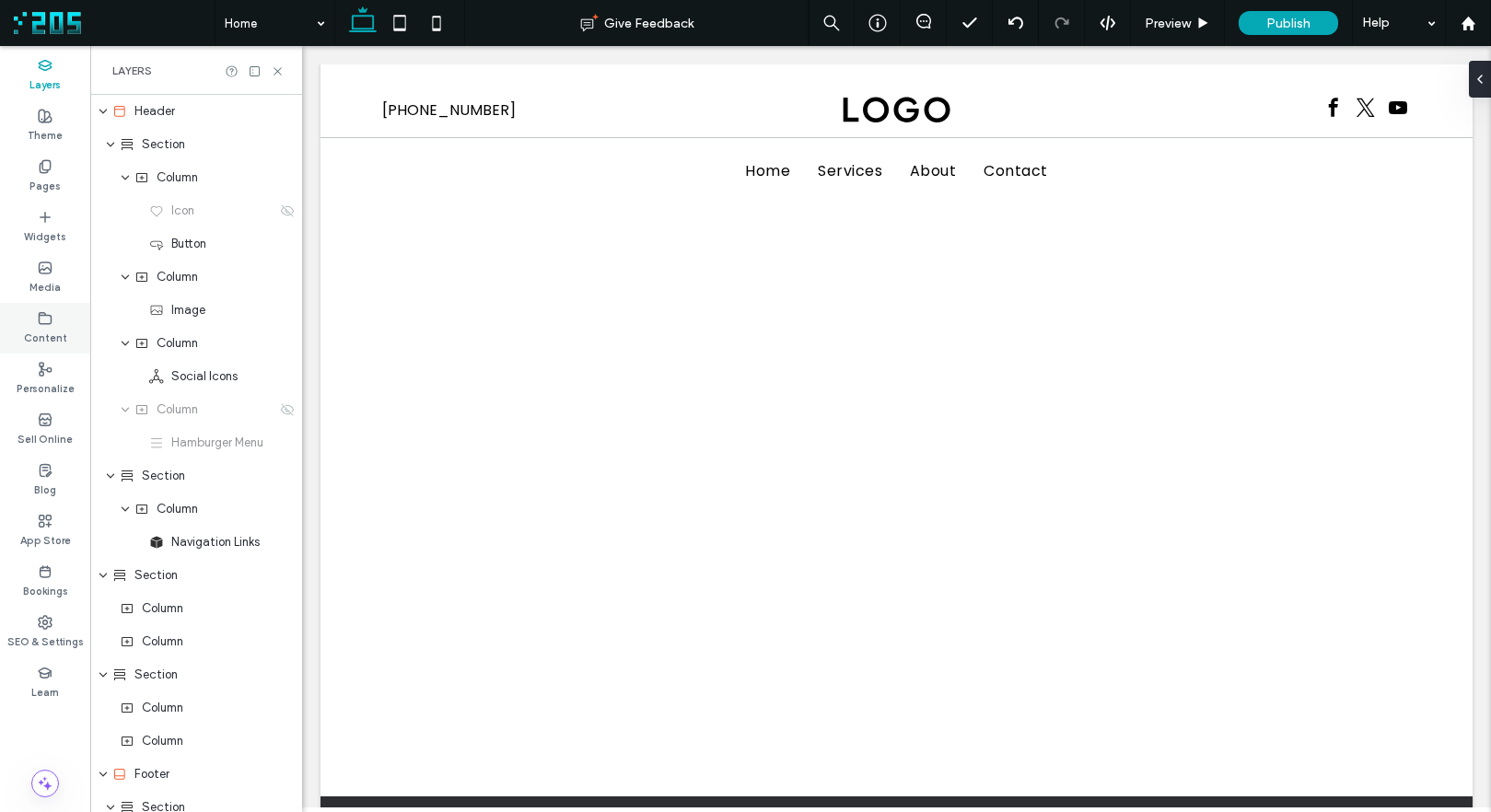
click at [53, 327] on label "Content" at bounding box center [45, 336] width 43 height 21
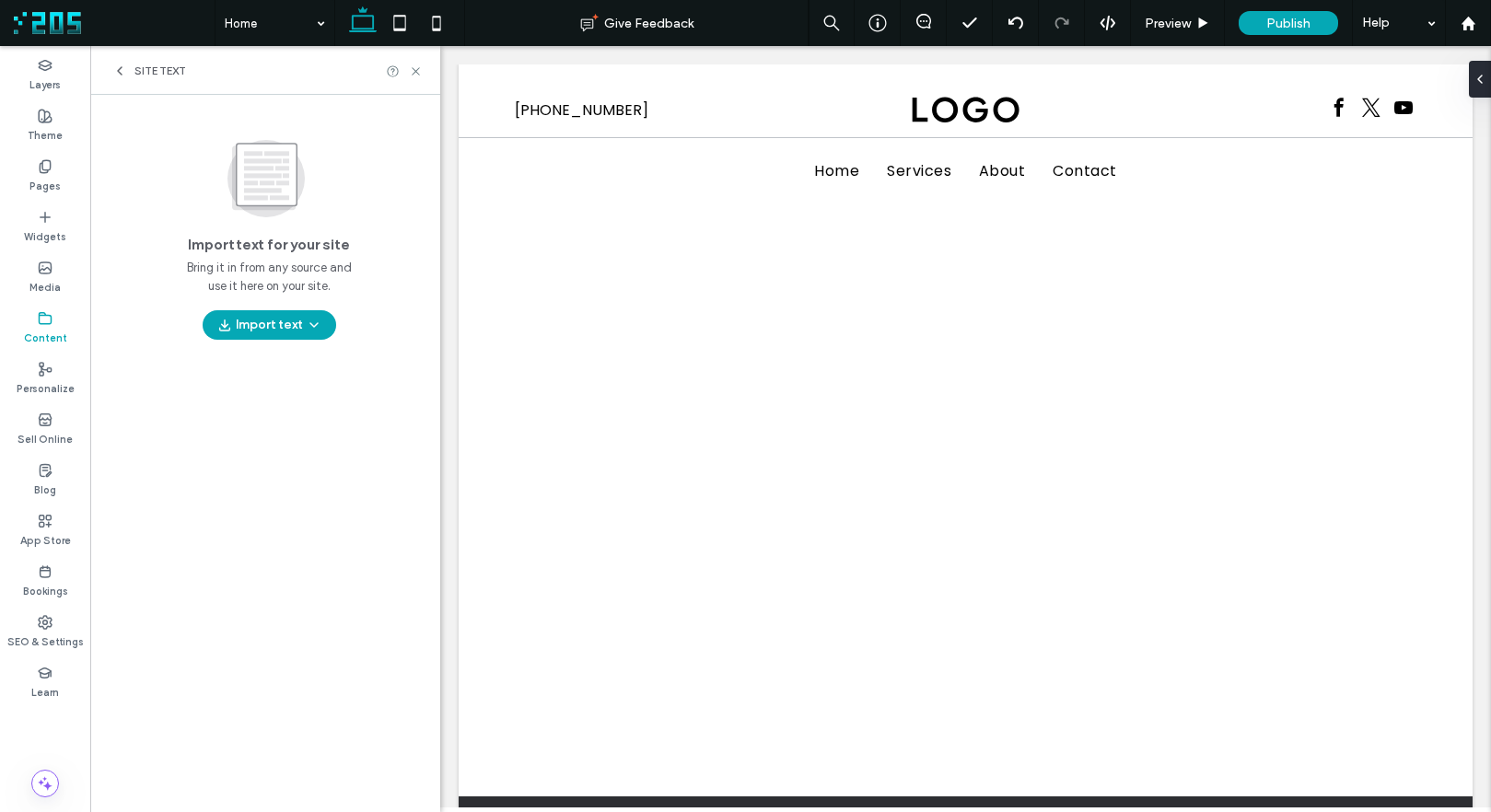
drag, startPoint x: 39, startPoint y: 645, endPoint x: 94, endPoint y: 575, distance: 89.0
click at [41, 645] on label "SEO & Settings" at bounding box center [45, 640] width 77 height 21
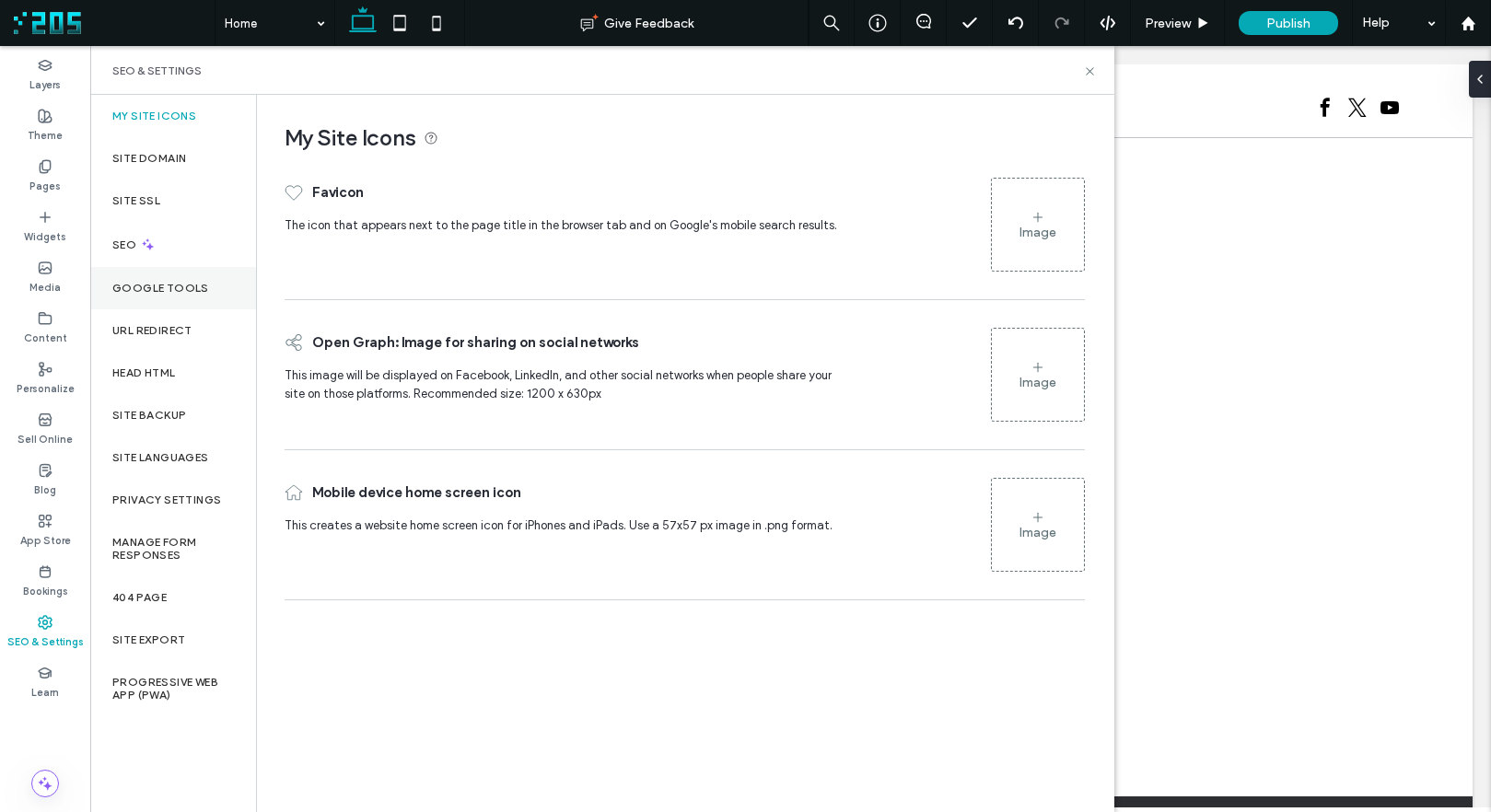
click at [159, 301] on div "Google Tools" at bounding box center [173, 288] width 166 height 42
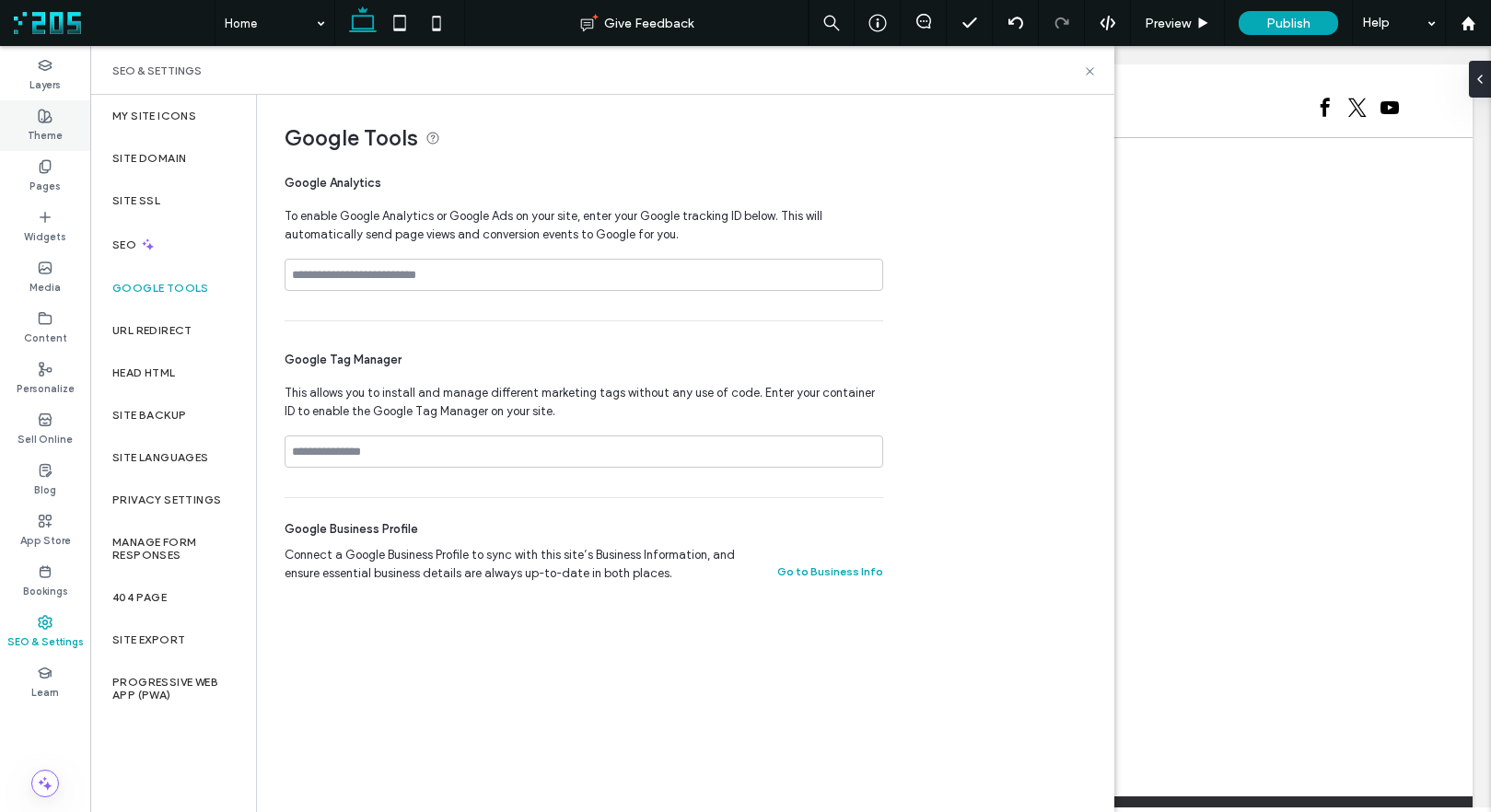
click at [52, 119] on div "Theme" at bounding box center [45, 126] width 90 height 51
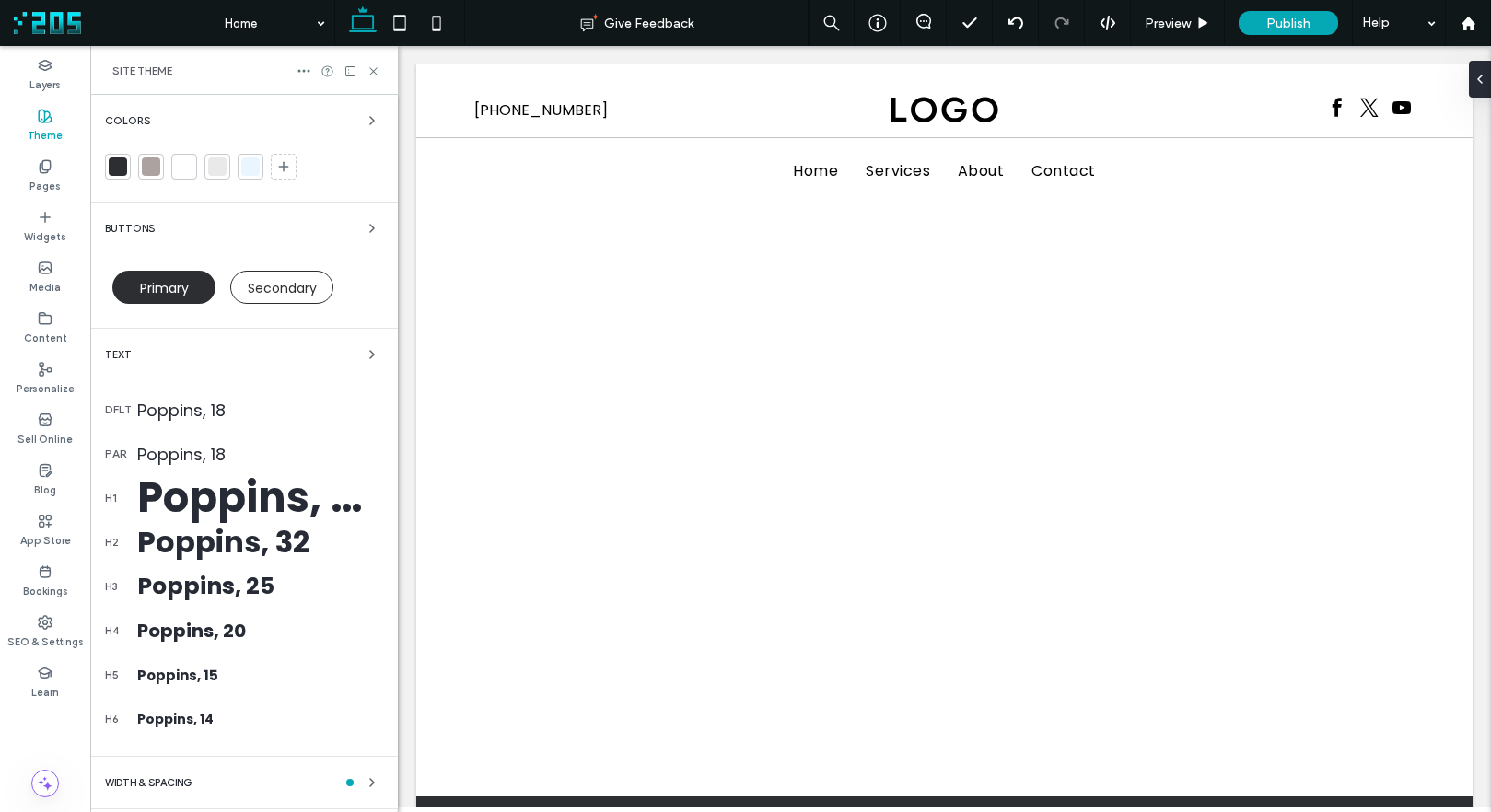
scroll to position [102, 0]
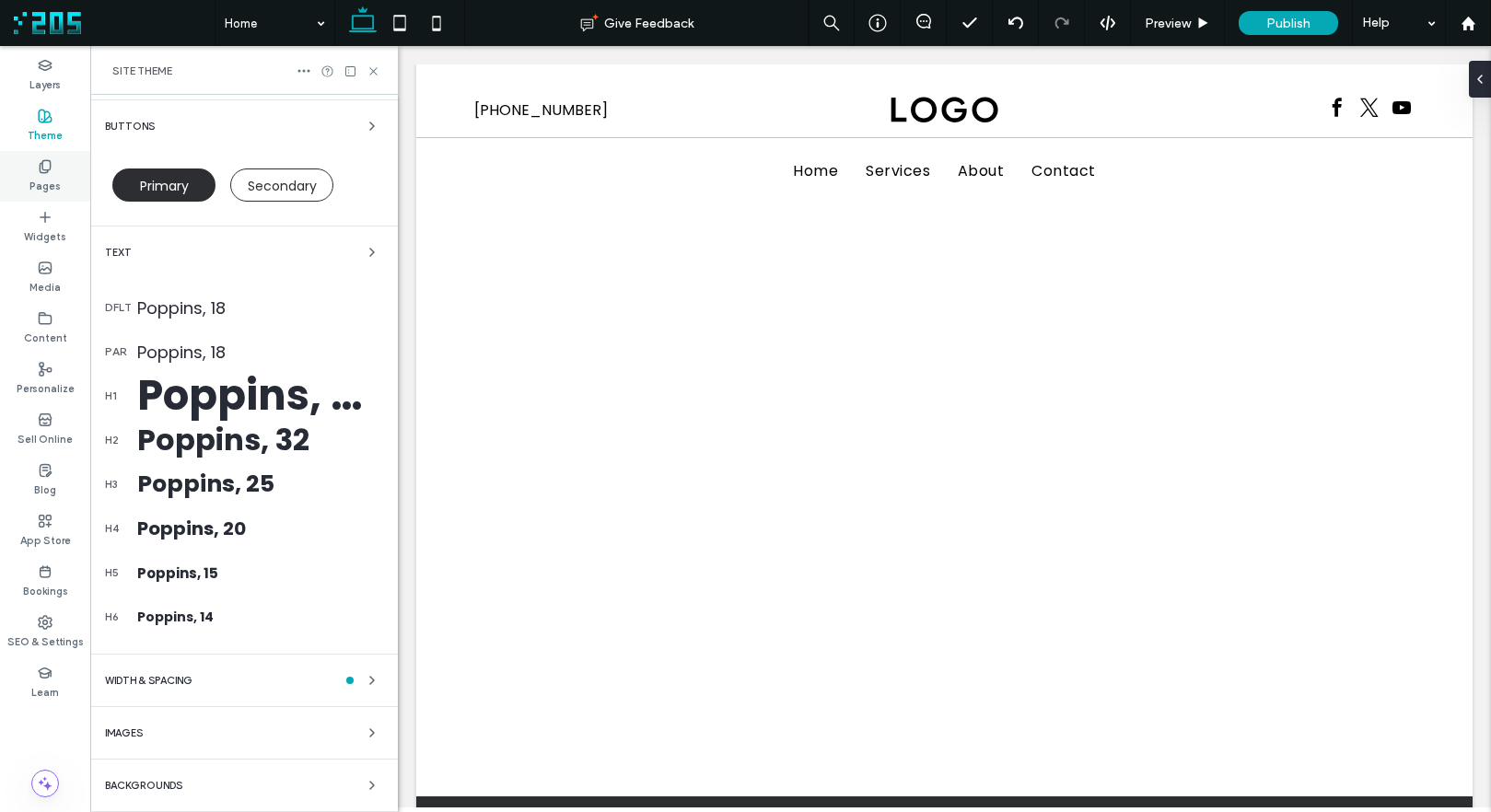
click at [48, 181] on label "Pages" at bounding box center [45, 184] width 31 height 21
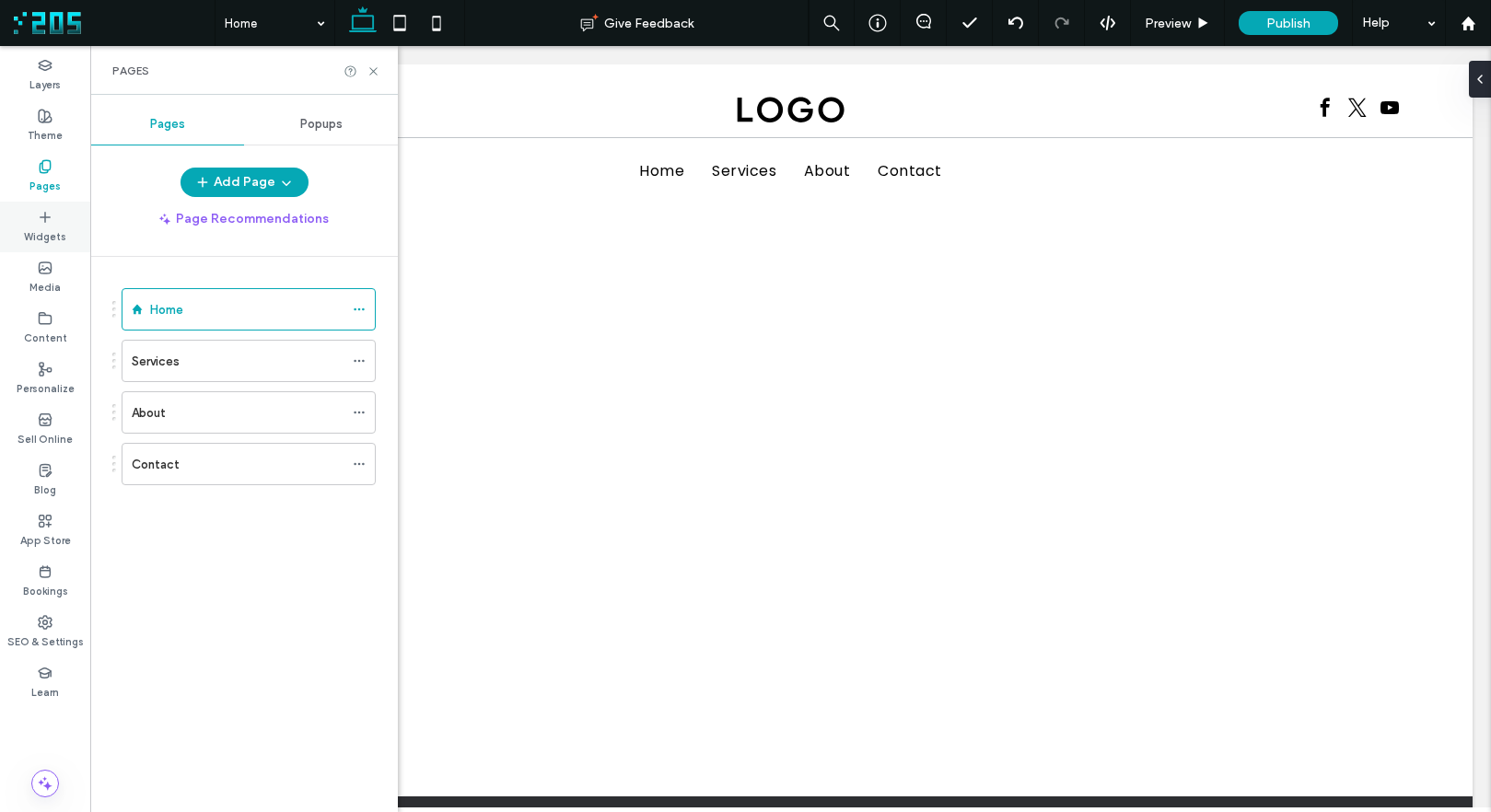
click at [51, 231] on label "Widgets" at bounding box center [44, 234] width 42 height 21
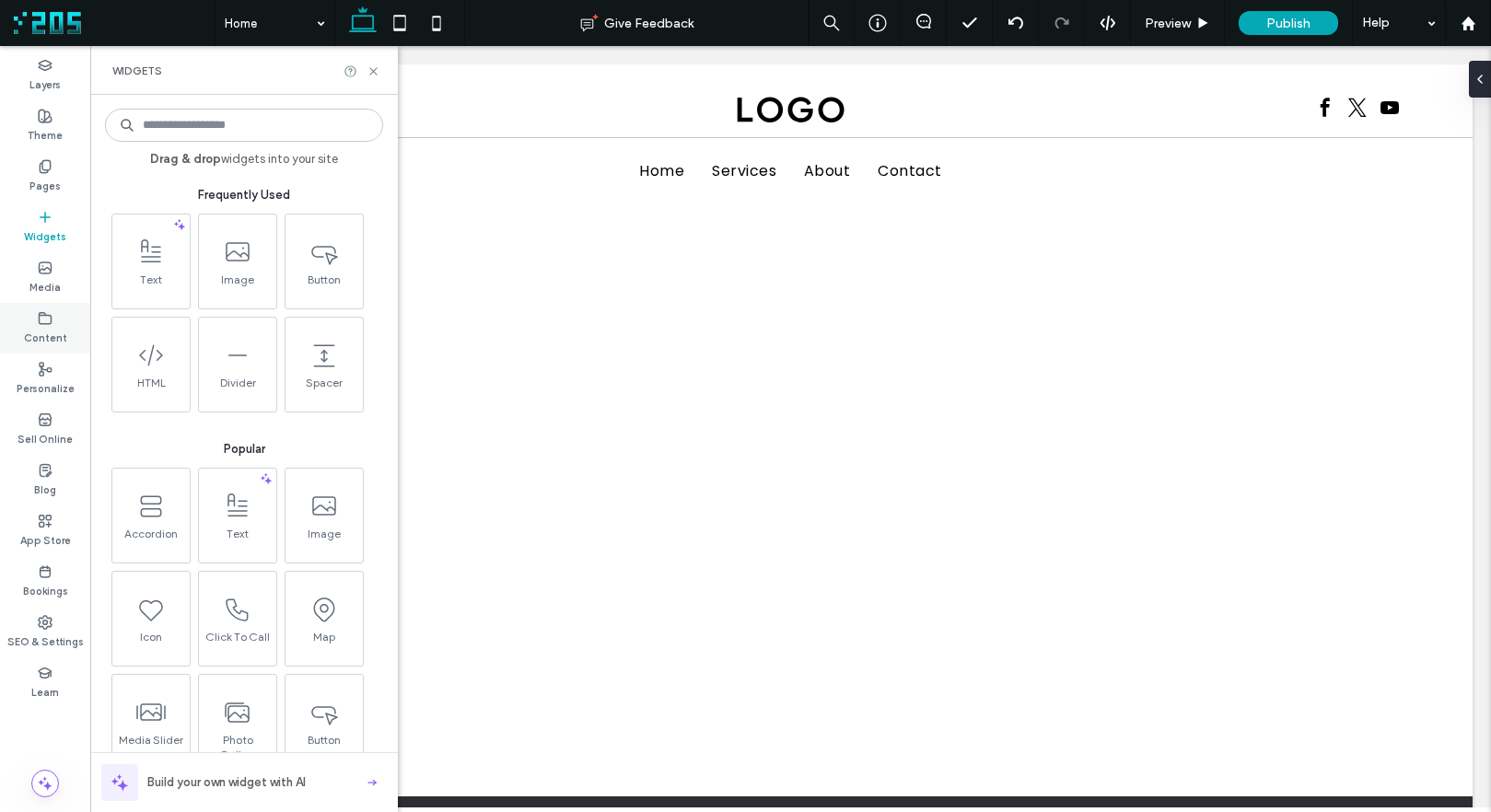
drag, startPoint x: 54, startPoint y: 272, endPoint x: 51, endPoint y: 306, distance: 34.1
click at [54, 273] on div "Media" at bounding box center [45, 278] width 90 height 51
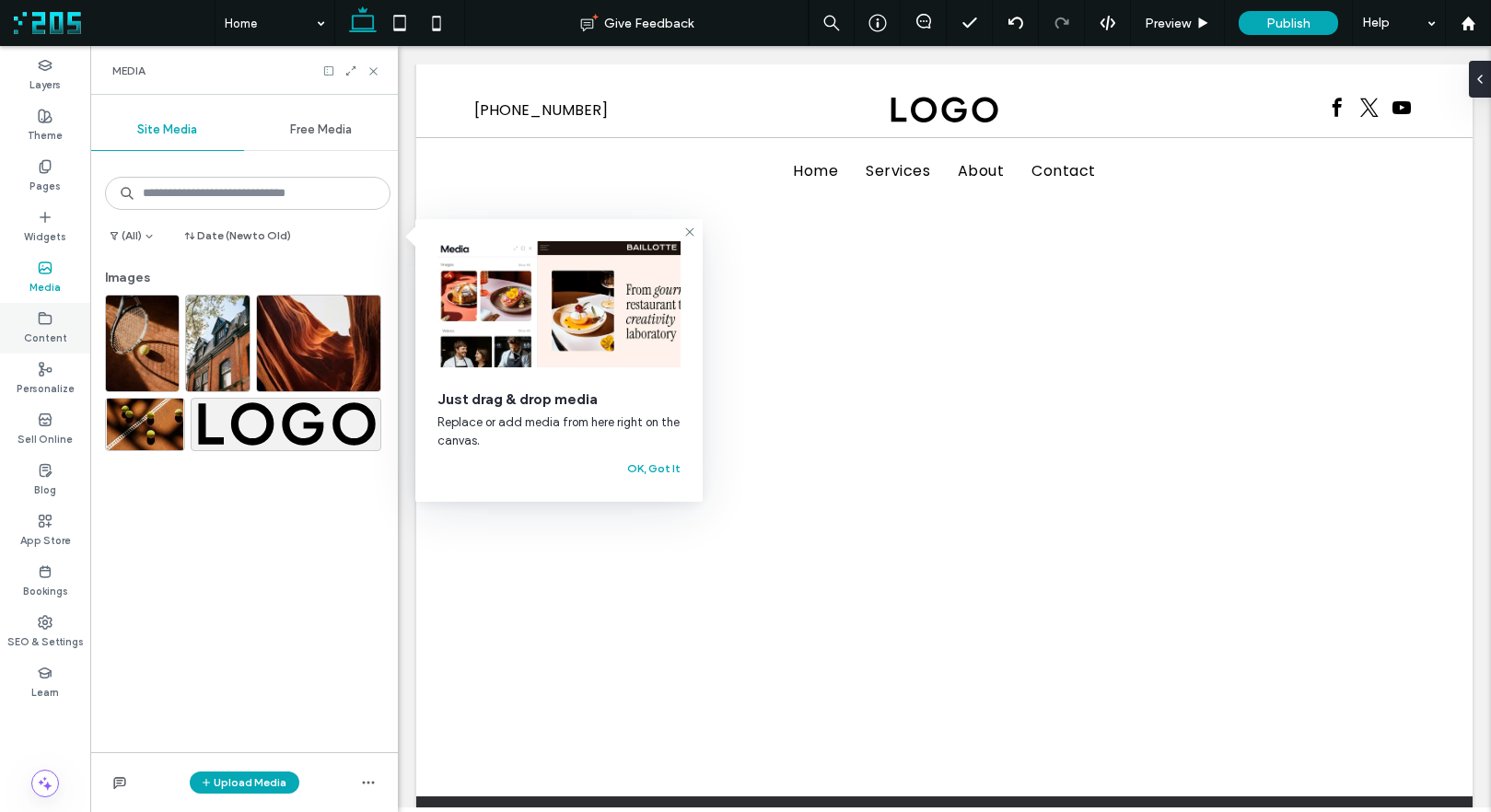
click at [50, 324] on icon at bounding box center [44, 319] width 15 height 15
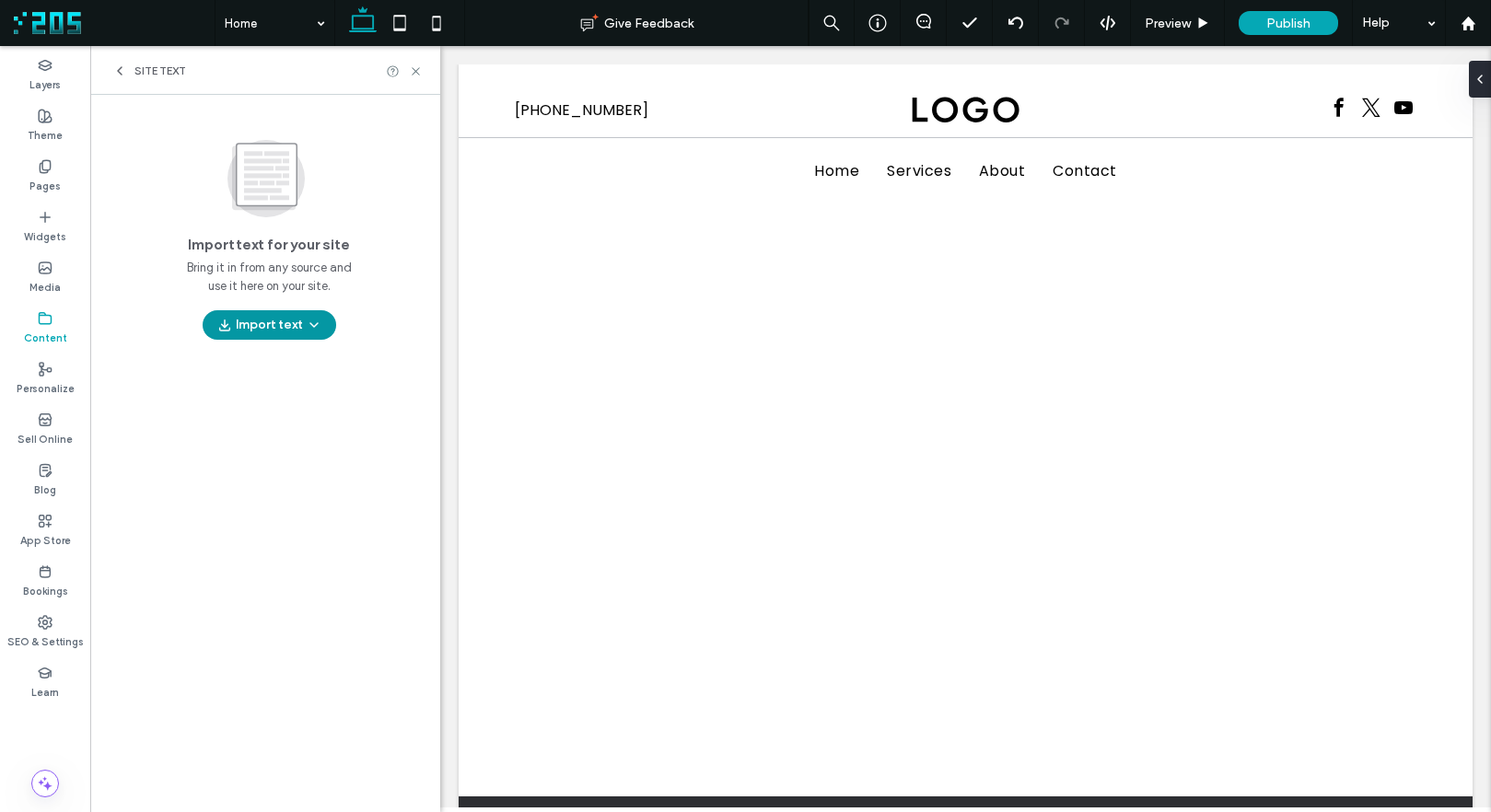
click at [303, 329] on span "button" at bounding box center [312, 325] width 19 height 28
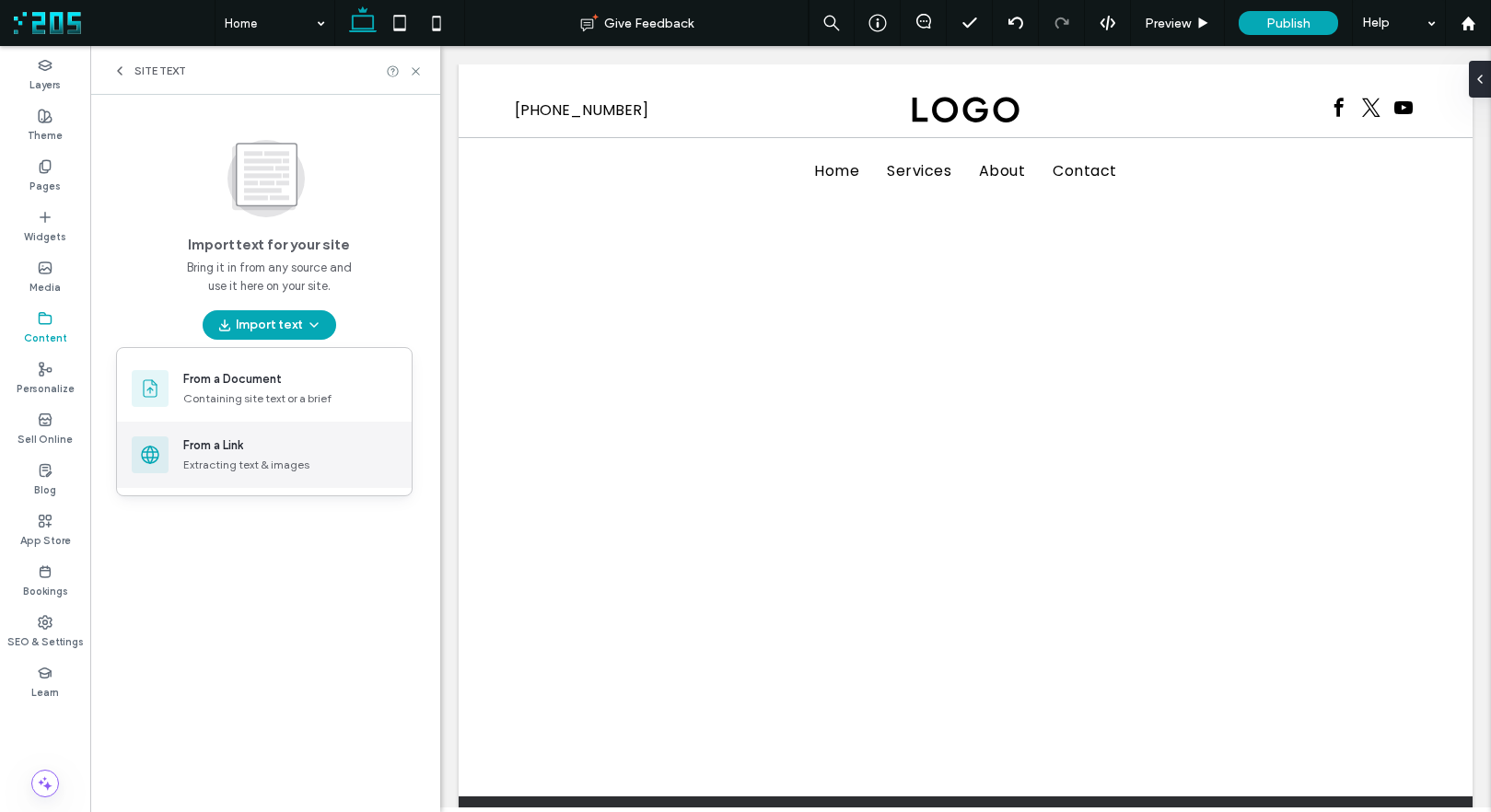
click at [294, 452] on div "From a Link" at bounding box center [289, 445] width 213 height 19
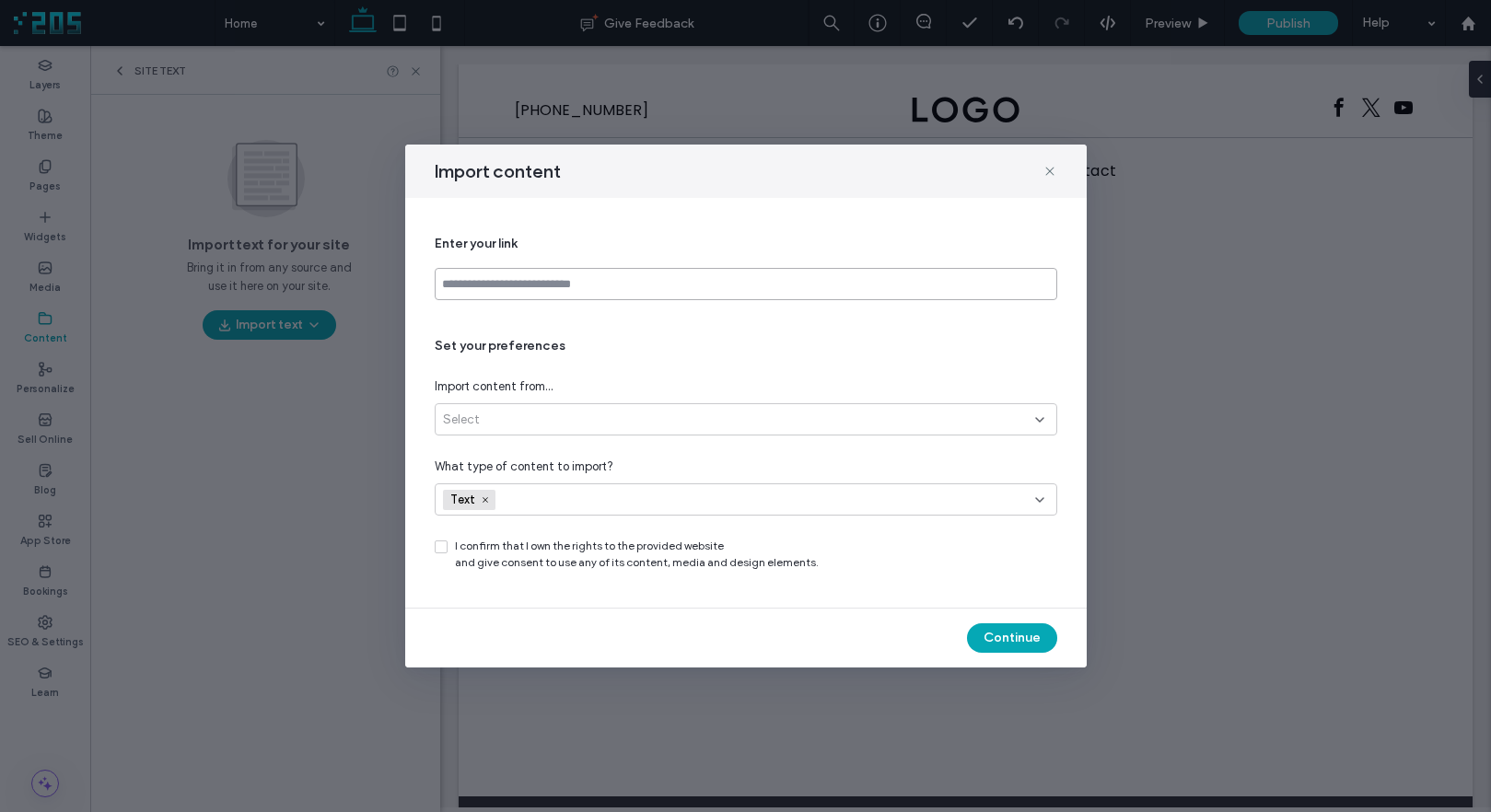
click at [532, 285] on input at bounding box center [746, 284] width 623 height 32
paste input "**********"
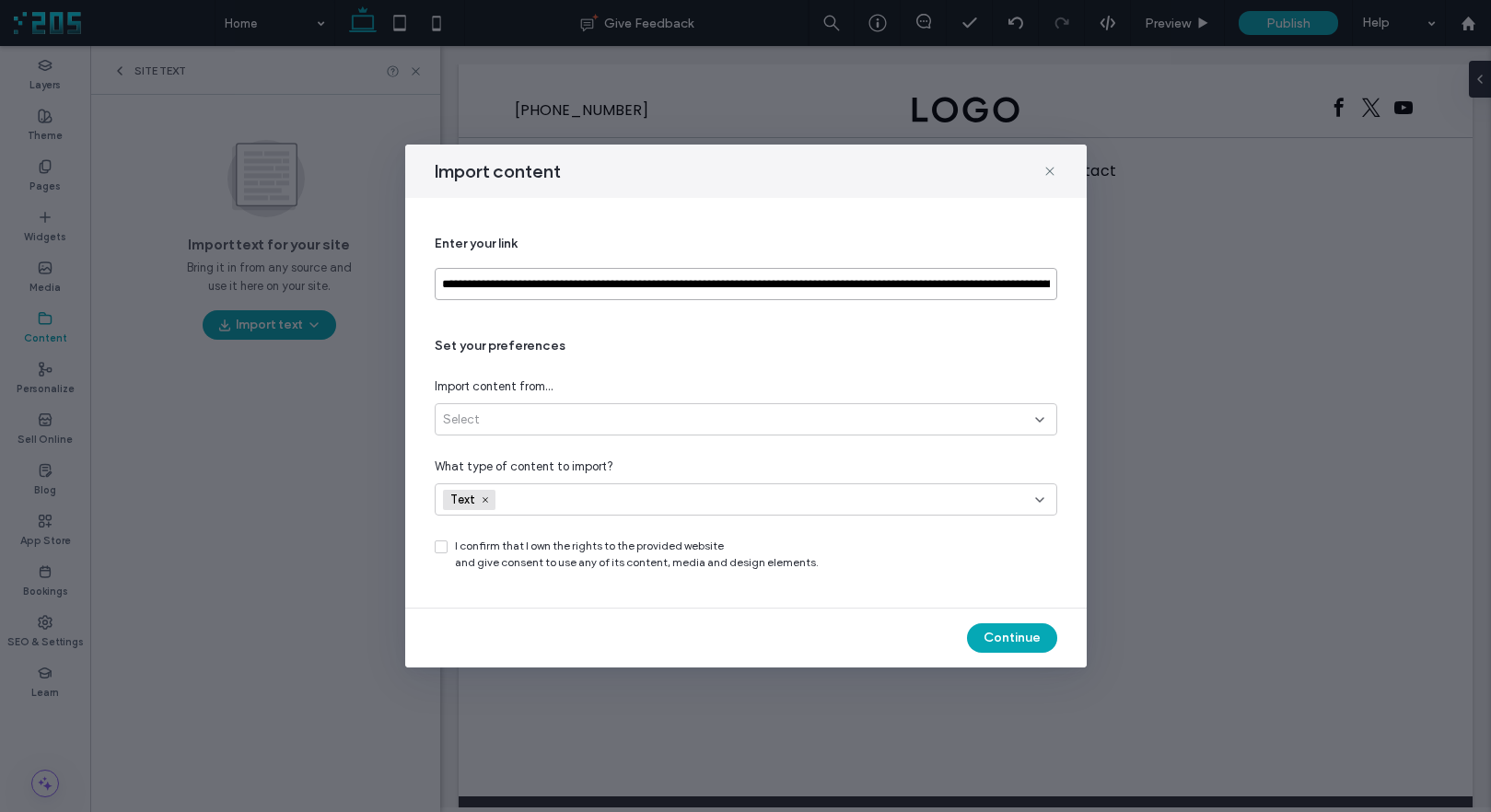
scroll to position [0, 537]
type input "**********"
click at [863, 428] on div "Select" at bounding box center [739, 420] width 592 height 19
click at [811, 442] on div "Link’s exact page" at bounding box center [746, 451] width 621 height 32
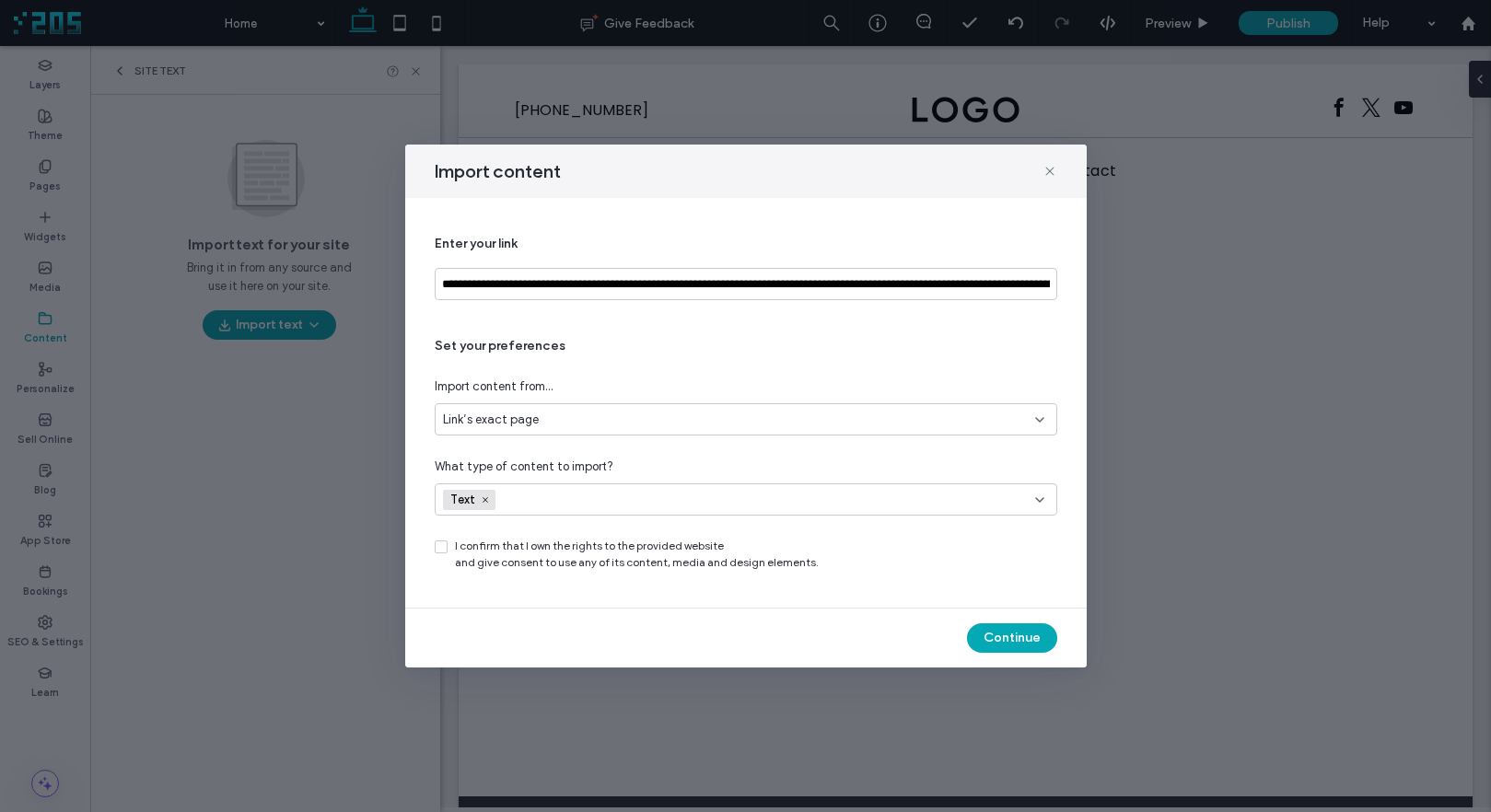
click at [442, 549] on icon at bounding box center [441, 547] width 7 height 6
click at [1022, 638] on button "Continue" at bounding box center [1012, 638] width 90 height 29
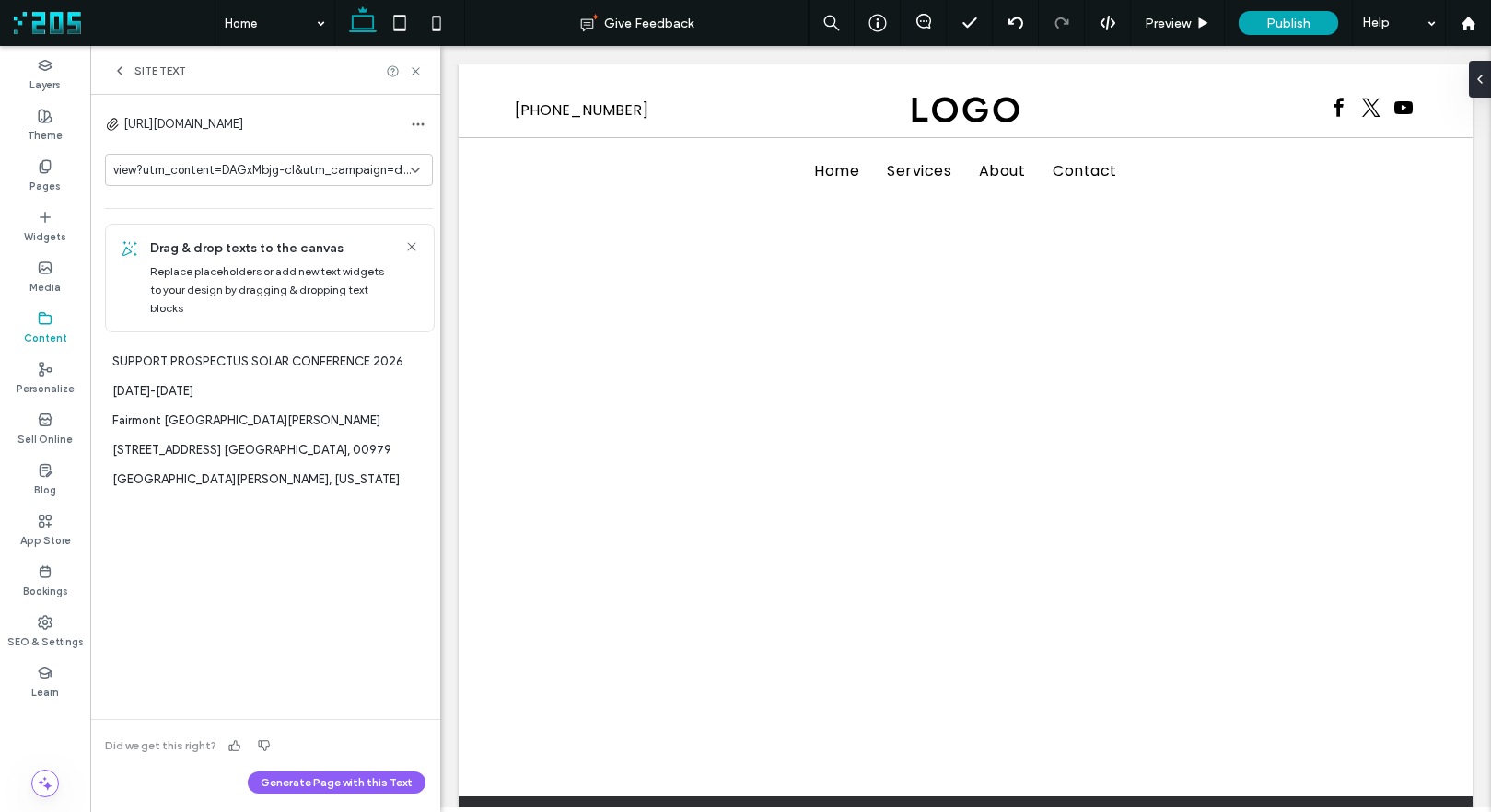
click at [404, 248] on icon at bounding box center [411, 246] width 15 height 15
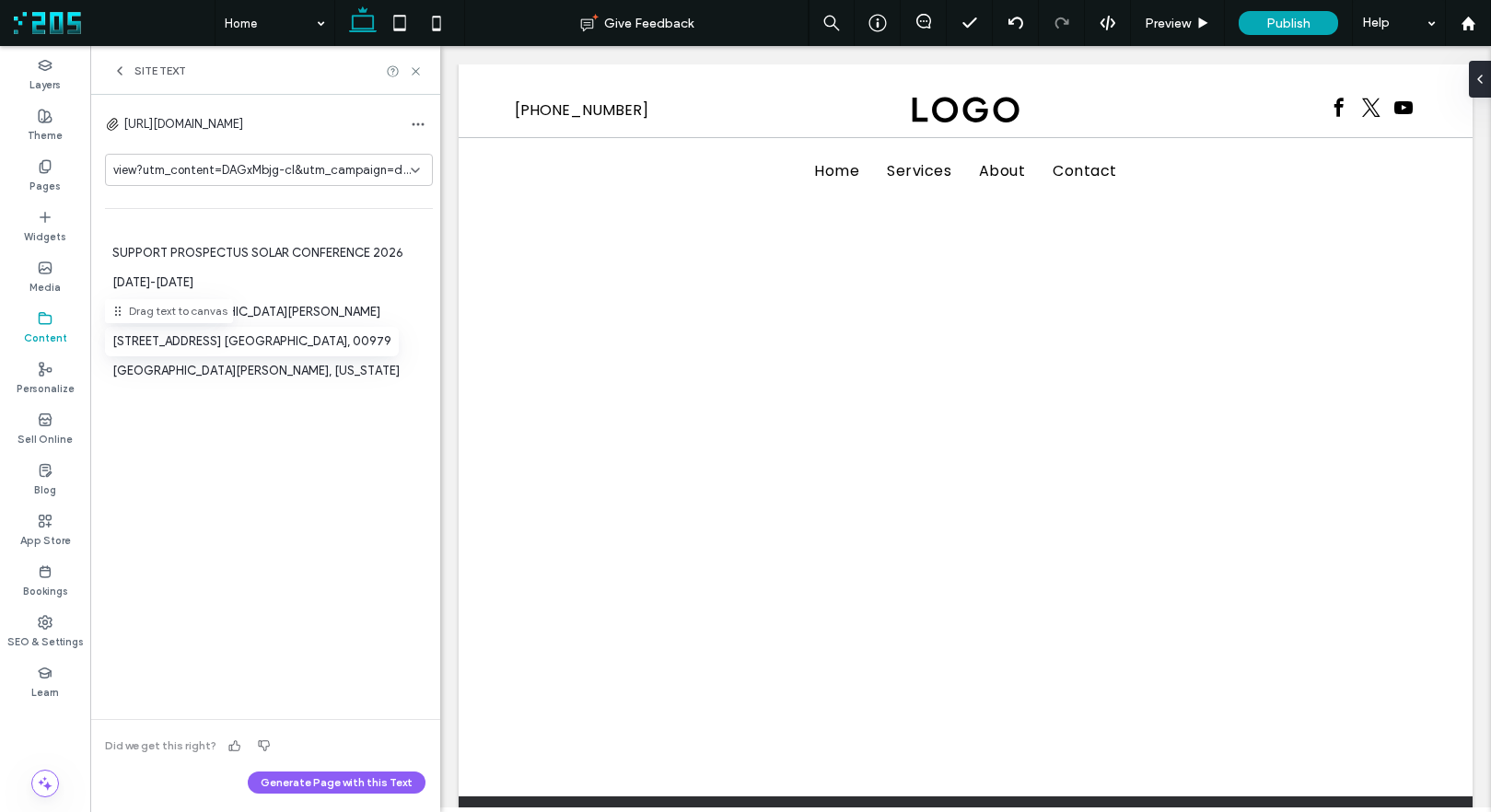
click at [192, 343] on p "6063 Av. Isla Verde, 00979" at bounding box center [252, 341] width 279 height 19
click at [413, 120] on icon "button" at bounding box center [418, 124] width 15 height 15
click at [433, 164] on span "Delete All Pages" at bounding box center [474, 172] width 87 height 19
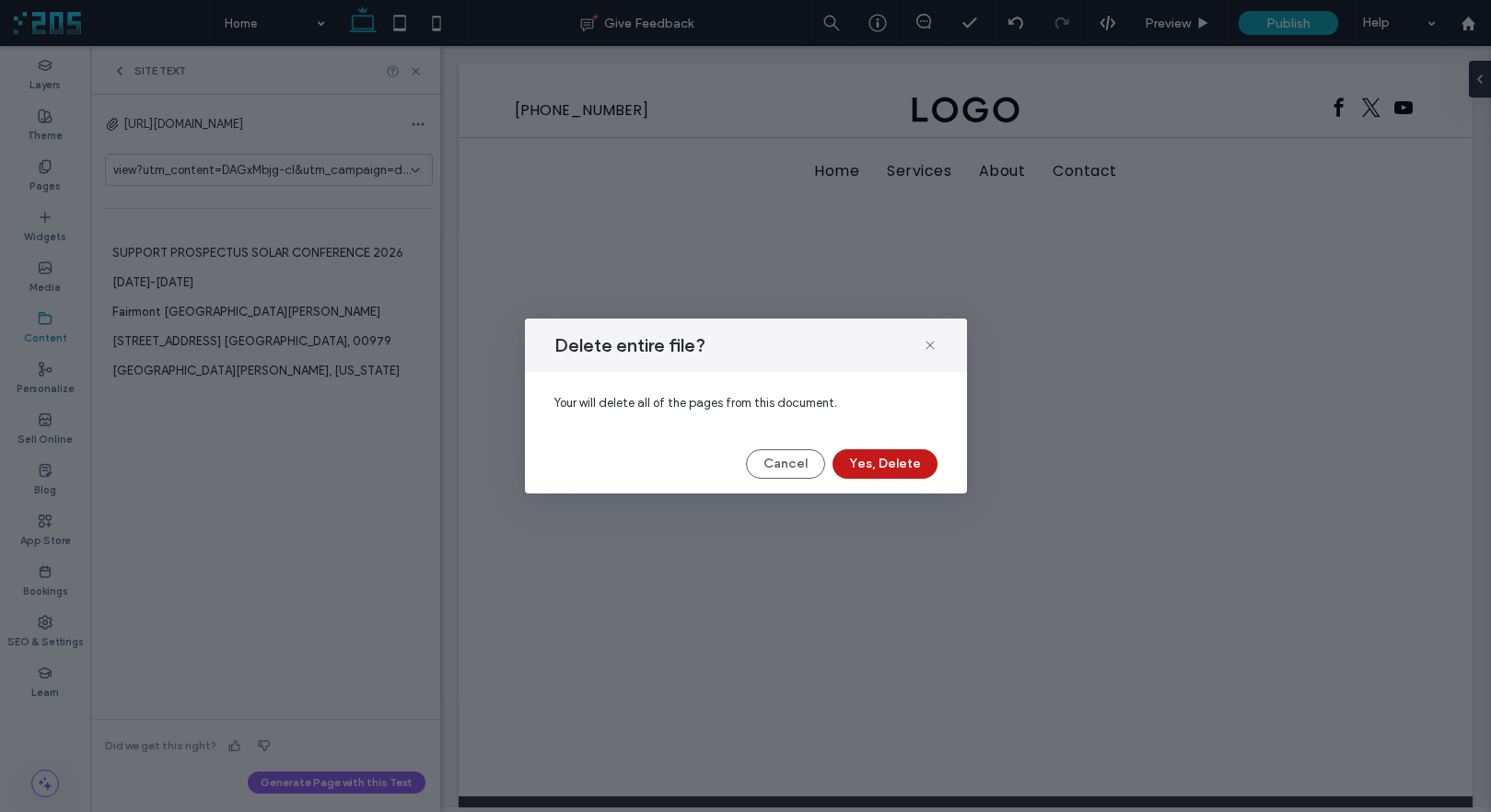
click at [879, 459] on button "Yes, Delete" at bounding box center [885, 464] width 105 height 29
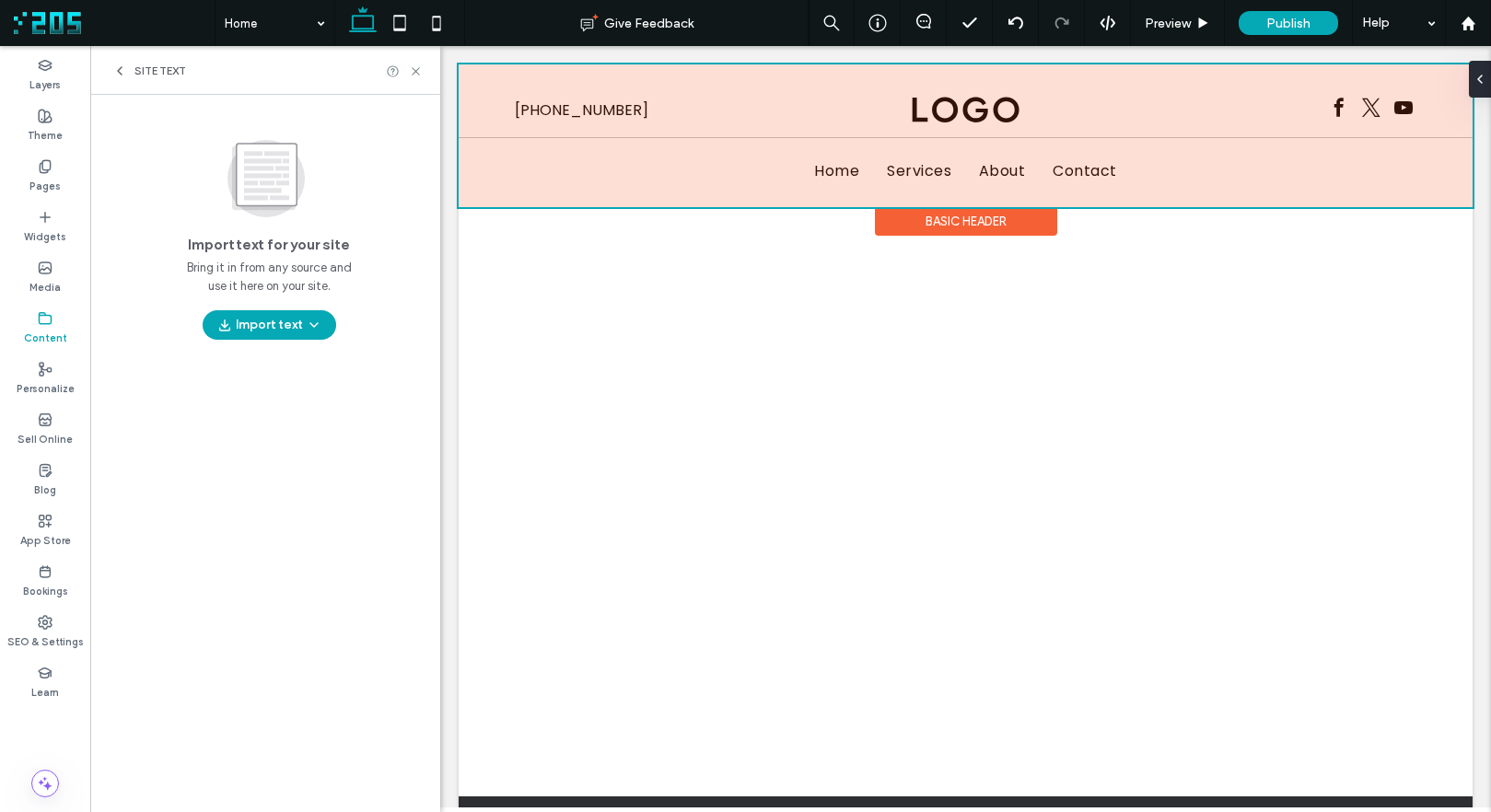
click at [570, 113] on div at bounding box center [965, 136] width 1014 height 143
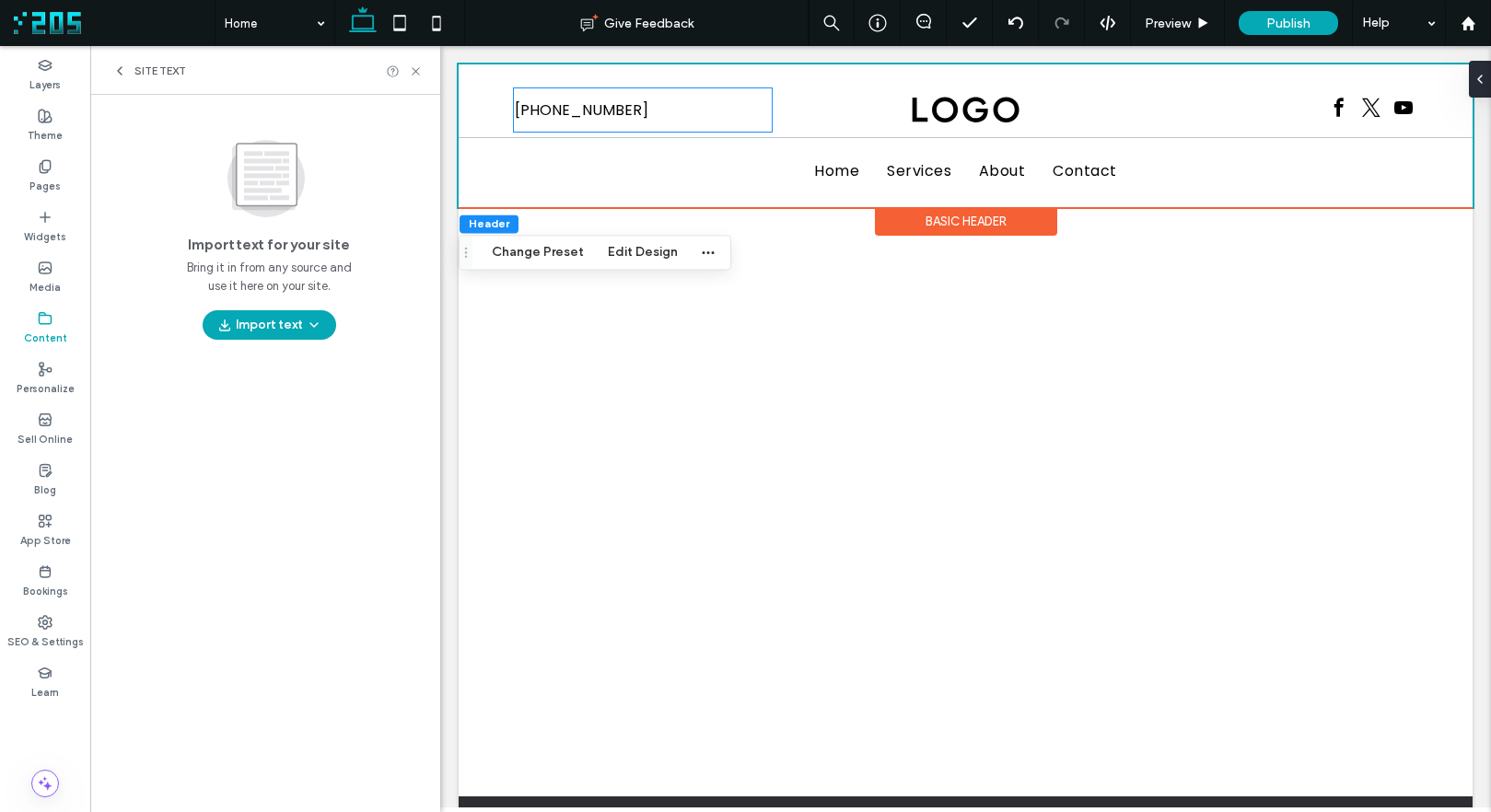
click at [570, 113] on span "555-555-555" at bounding box center [581, 110] width 134 height 41
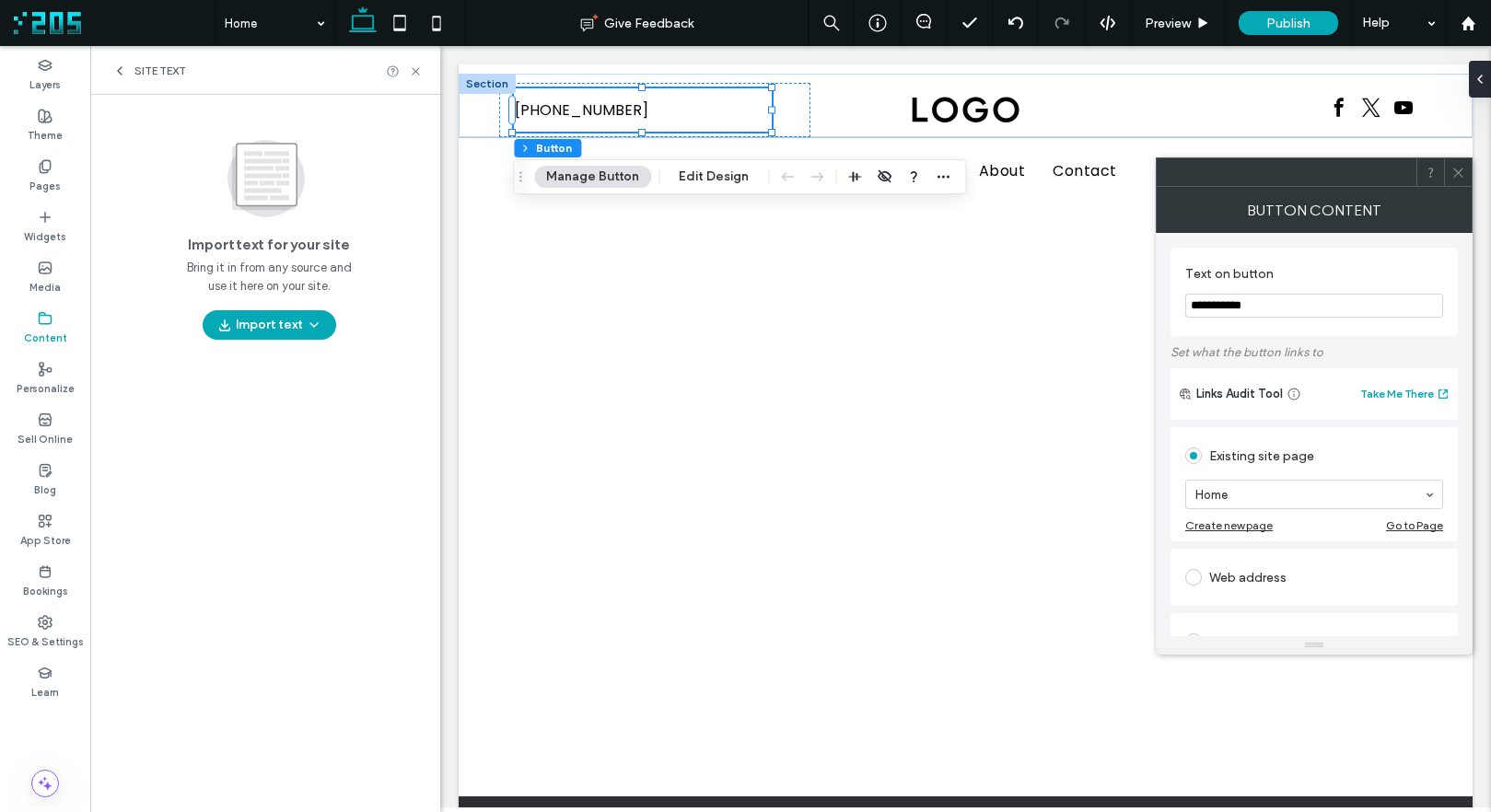
click at [1321, 311] on input "**********" at bounding box center [1314, 306] width 258 height 24
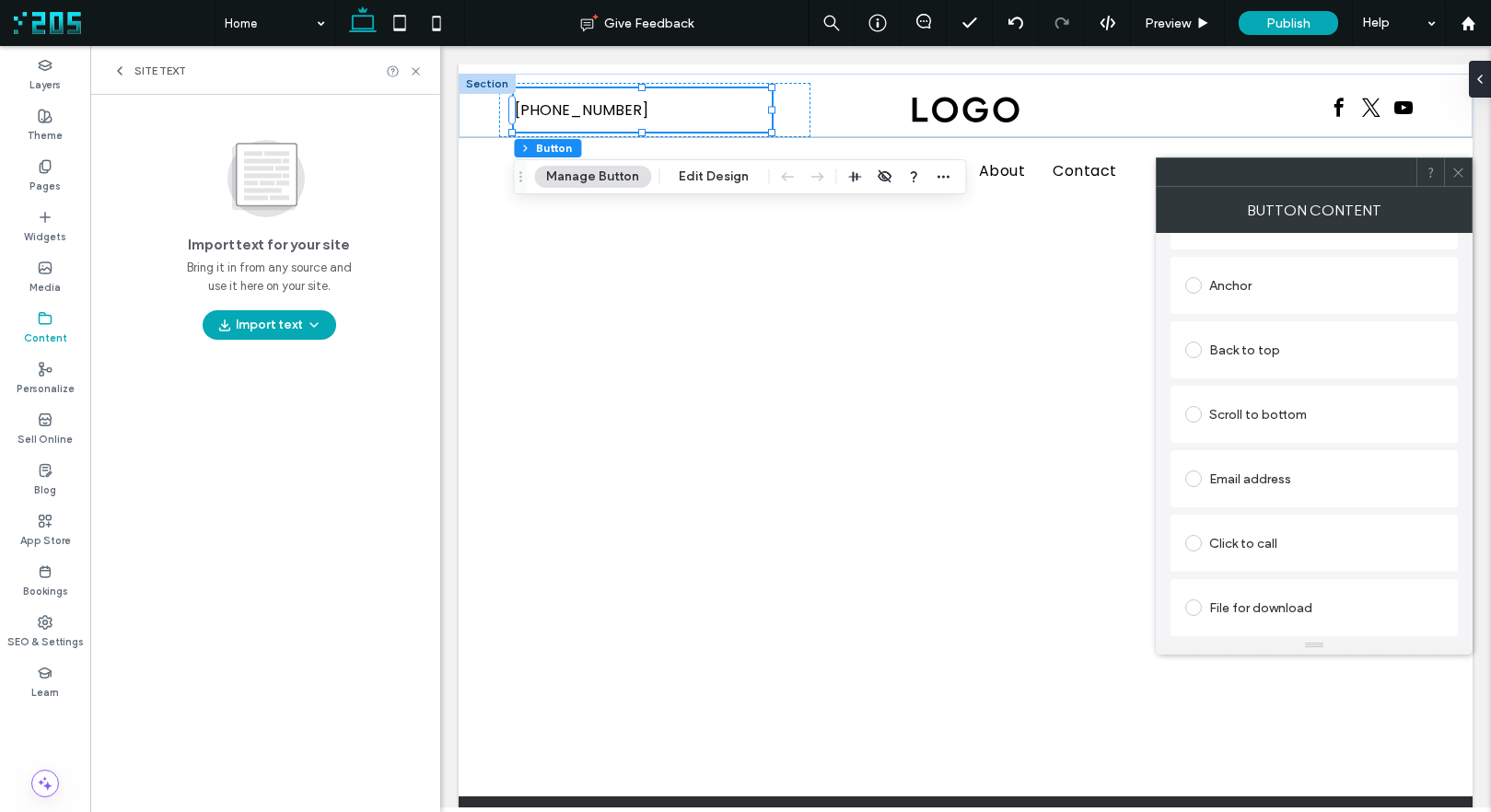
type input "**********"
click at [1334, 544] on div "Click to call" at bounding box center [1314, 544] width 258 height 29
click at [1301, 535] on input "tel" at bounding box center [1314, 538] width 258 height 24
paste input "**********"
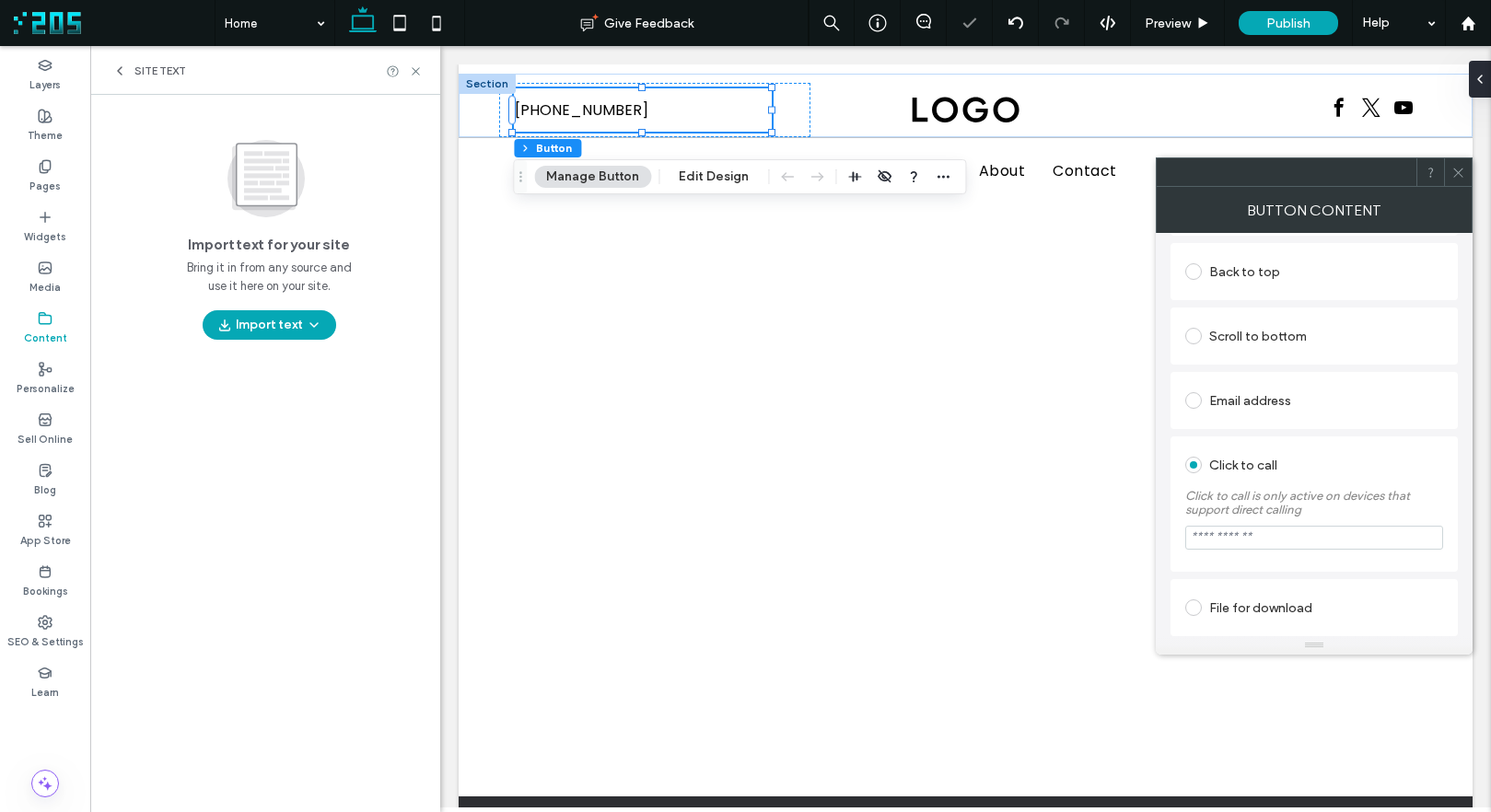
type input "**********"
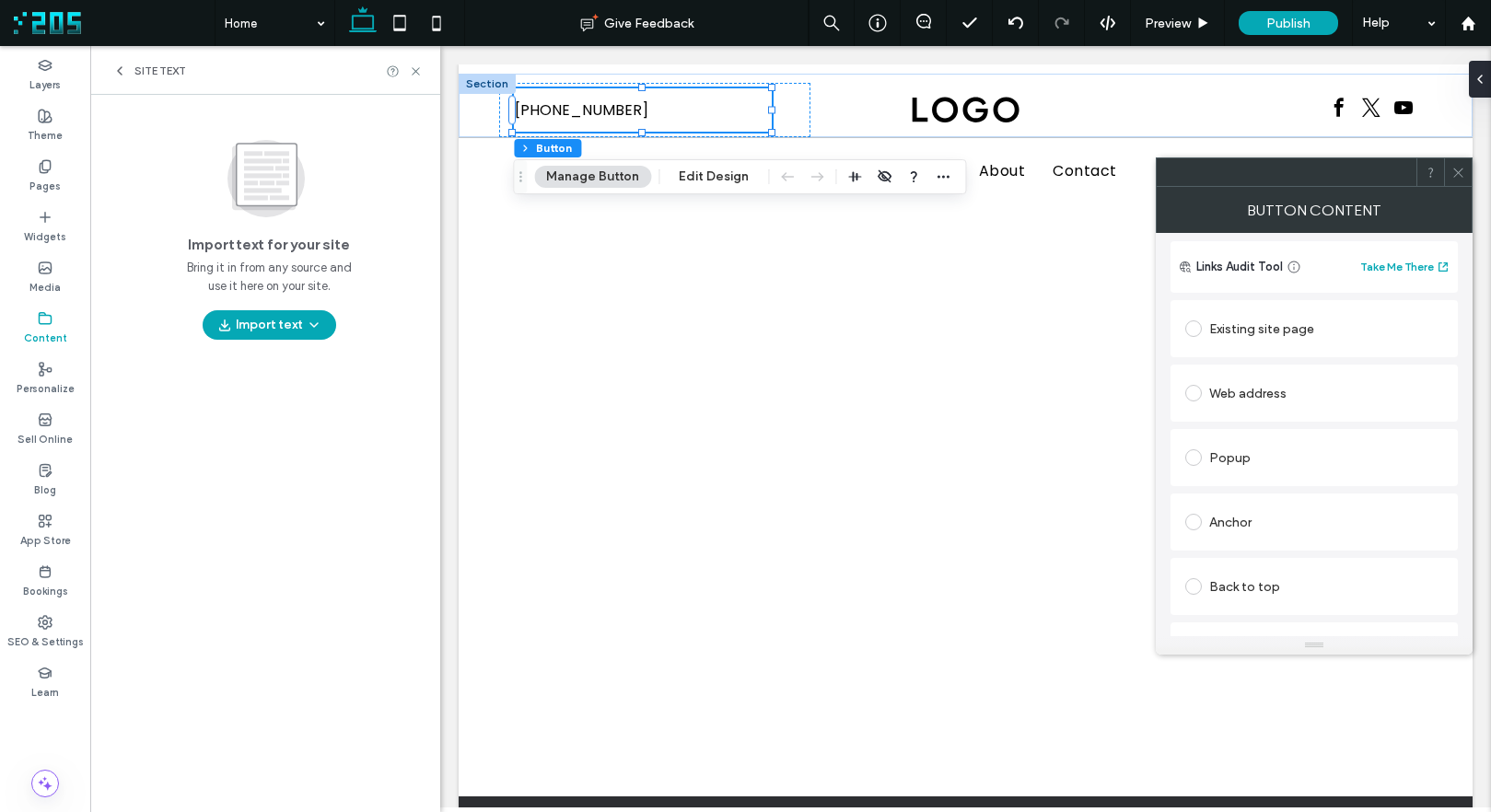
scroll to position [0, 0]
drag, startPoint x: 1297, startPoint y: 311, endPoint x: 1169, endPoint y: 303, distance: 128.2
click at [1170, 303] on div "**********" at bounding box center [1314, 292] width 287 height 88
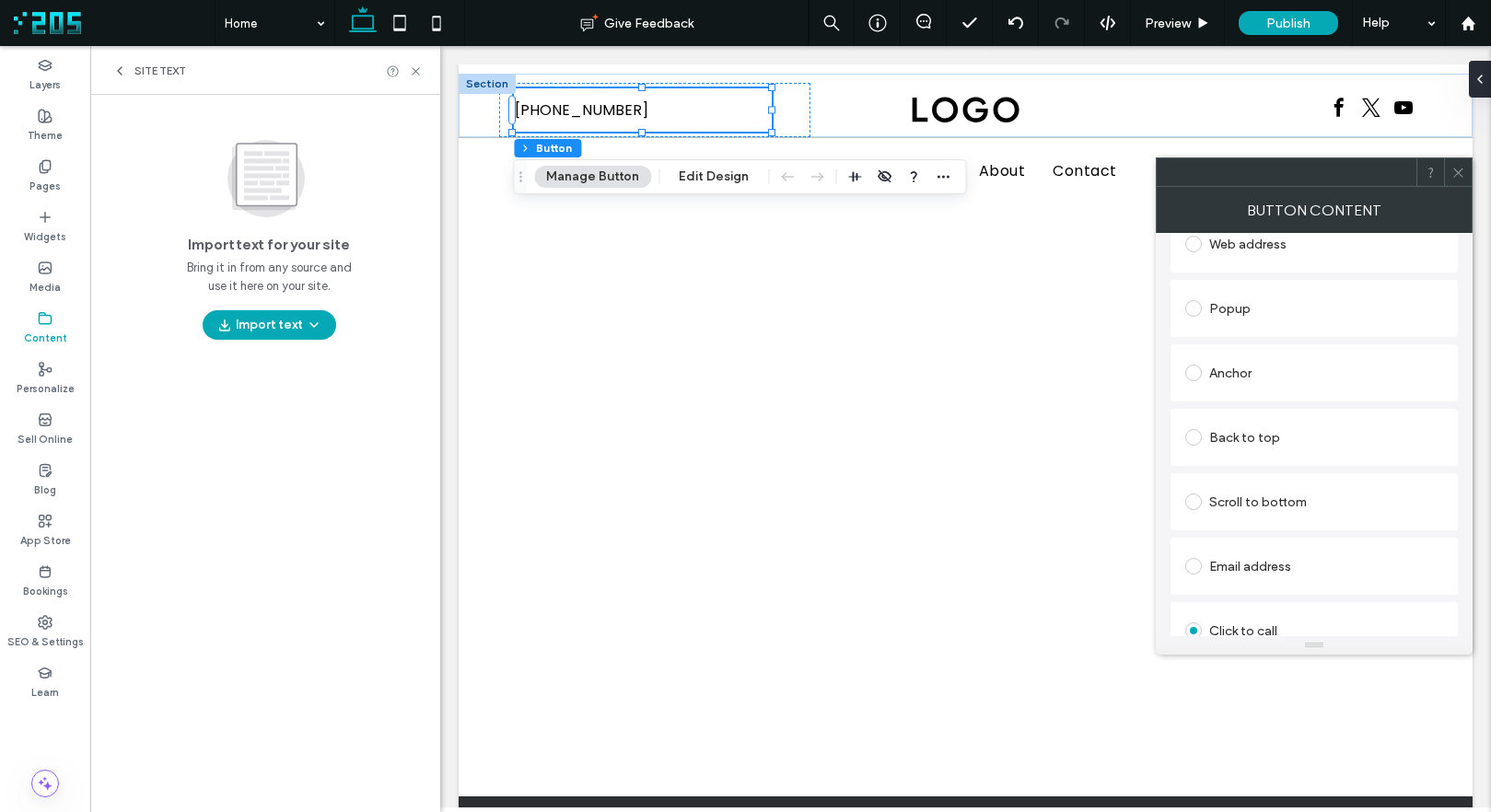
scroll to position [442, 0]
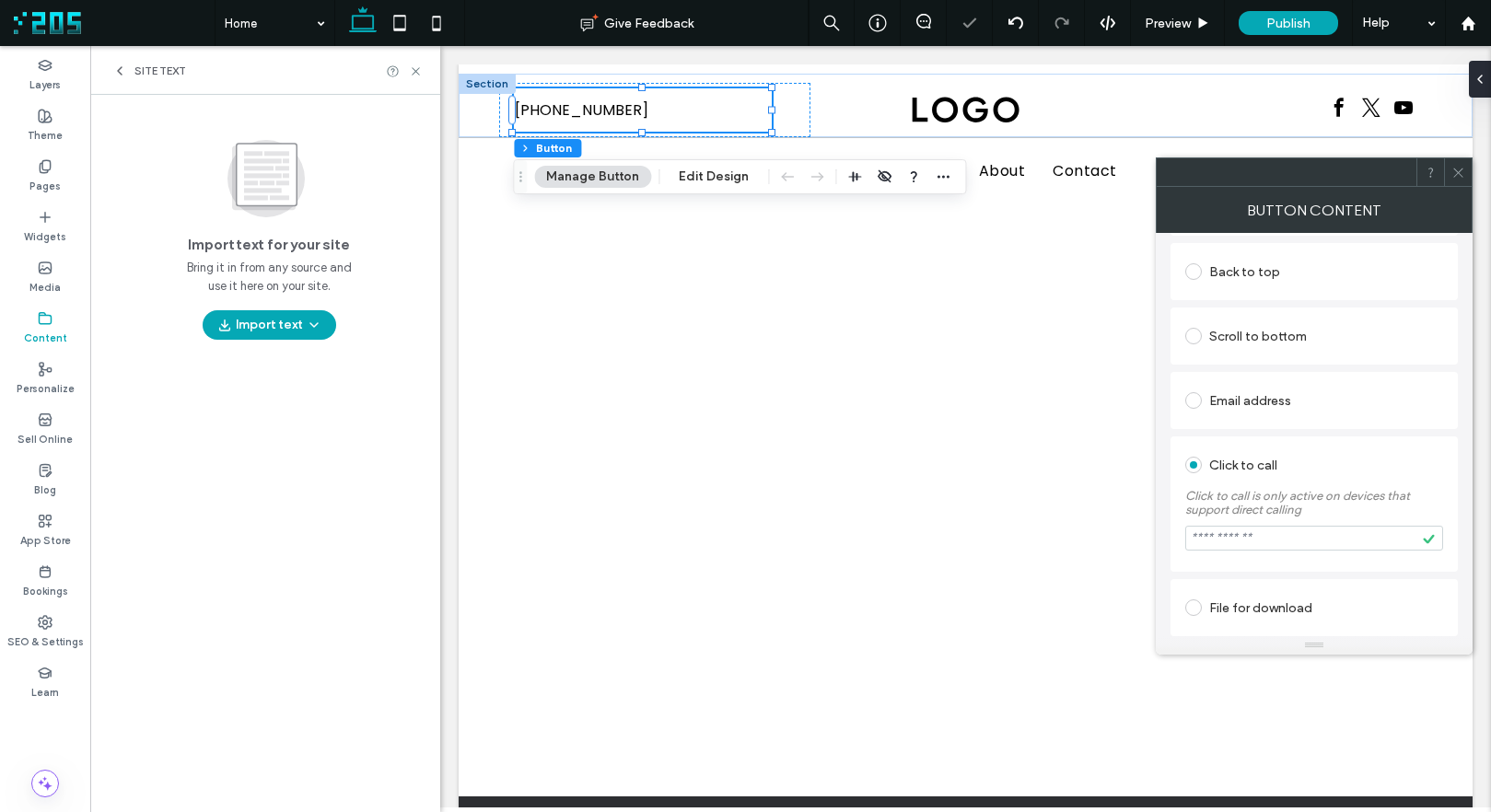
click at [1295, 537] on input "tel" at bounding box center [1314, 538] width 258 height 25
paste input "**********"
click at [1207, 536] on input "**********" at bounding box center [1314, 538] width 258 height 25
click at [1225, 539] on input "**********" at bounding box center [1314, 538] width 258 height 25
click at [1244, 540] on input "**********" at bounding box center [1314, 538] width 258 height 25
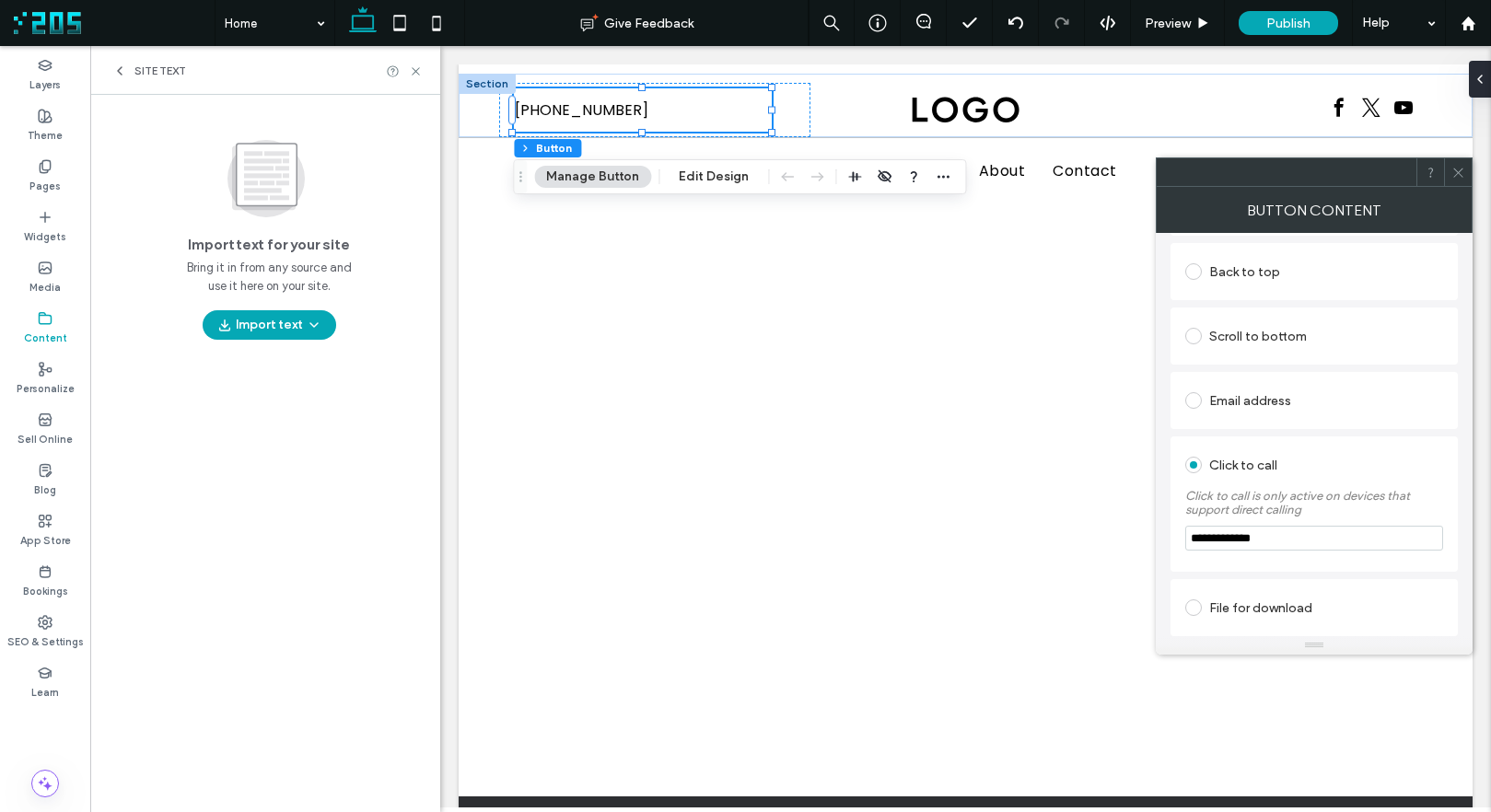
click at [1257, 540] on input "**********" at bounding box center [1314, 538] width 258 height 25
type input "**********"
click at [1413, 174] on icon at bounding box center [1459, 173] width 14 height 14
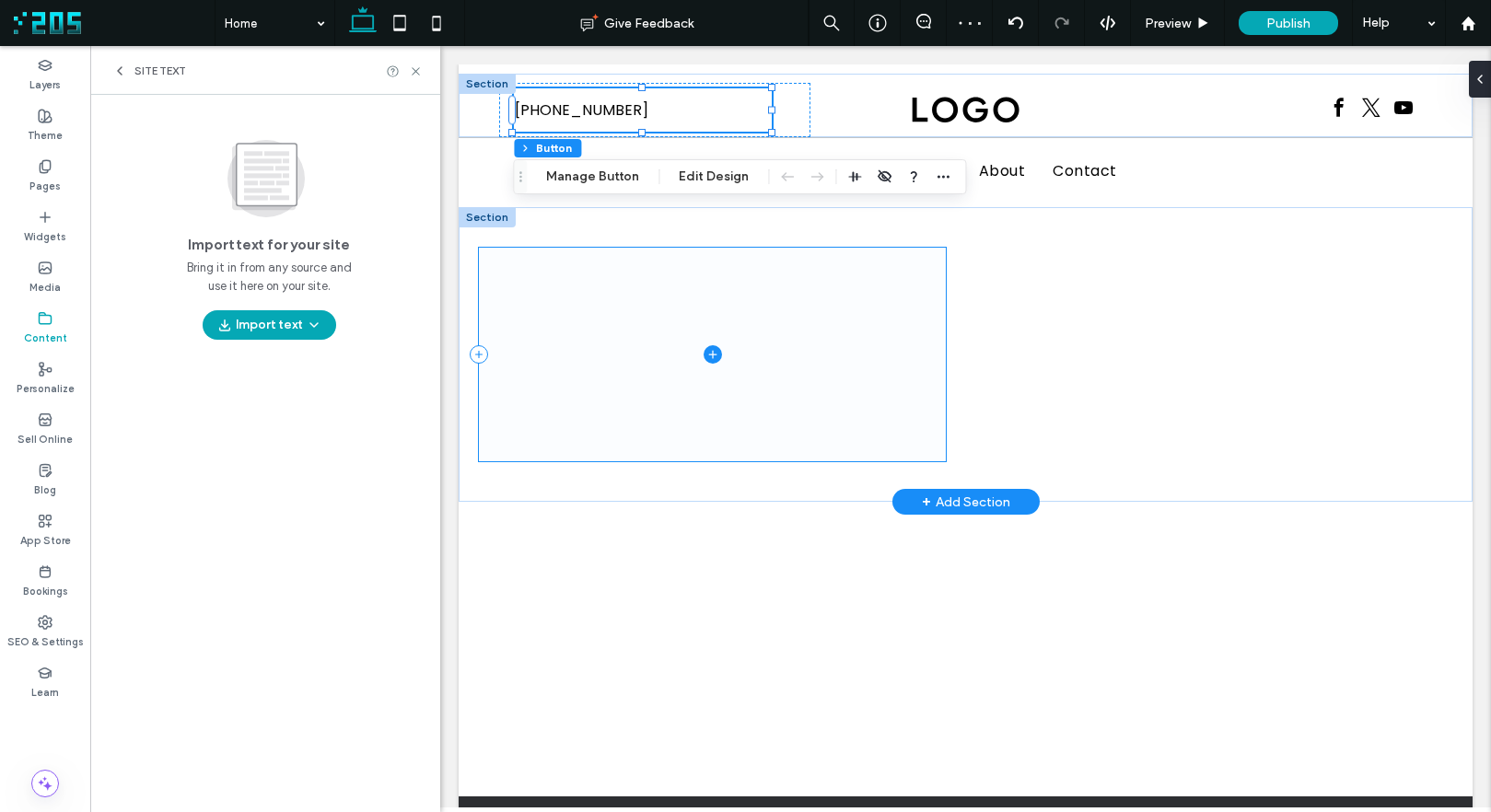
click at [884, 332] on span at bounding box center [712, 354] width 467 height 213
